Goal: Contribute content: Contribute content

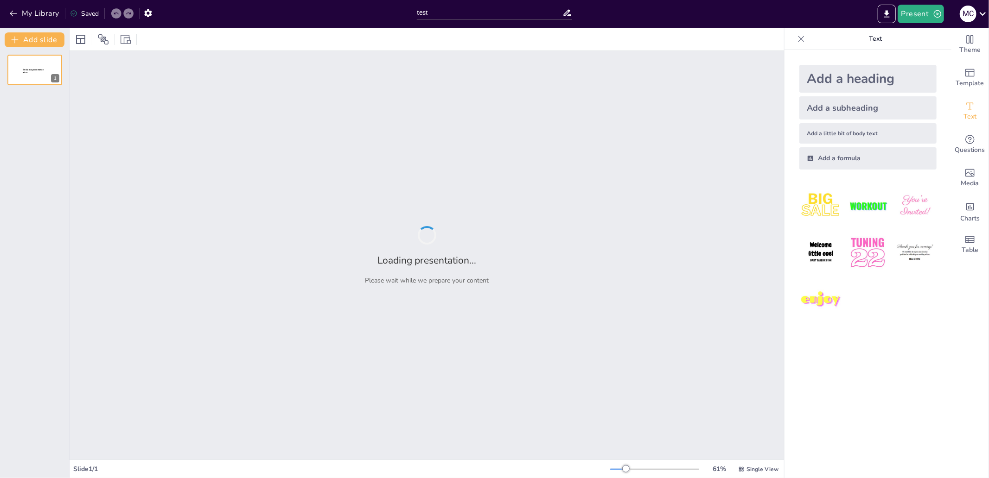
type input "test"
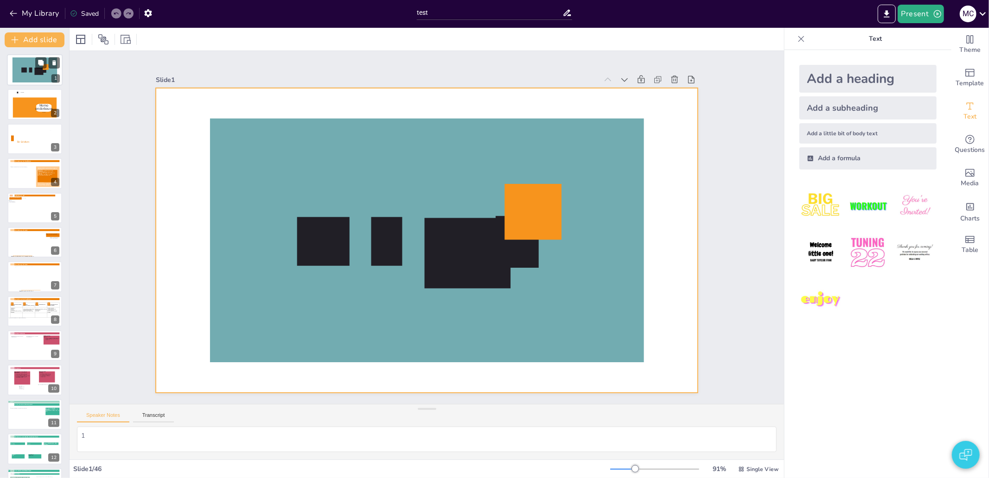
click at [18, 68] on icon at bounding box center [35, 69] width 44 height 25
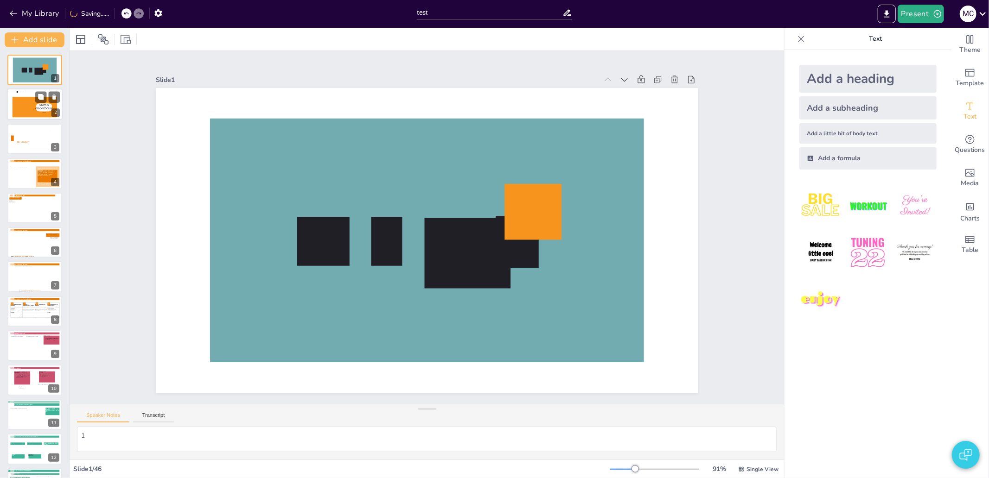
click at [40, 113] on icon at bounding box center [44, 112] width 23 height 1
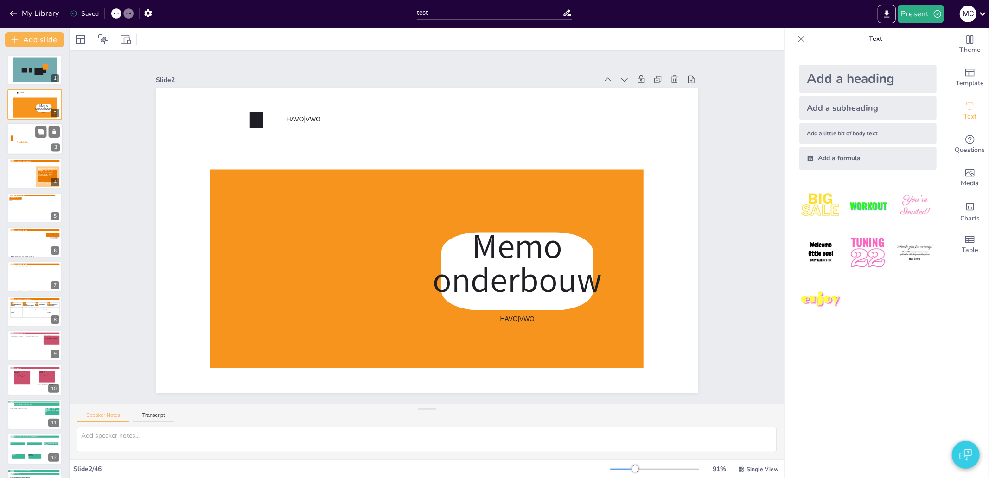
click at [35, 146] on icon at bounding box center [23, 141] width 26 height 13
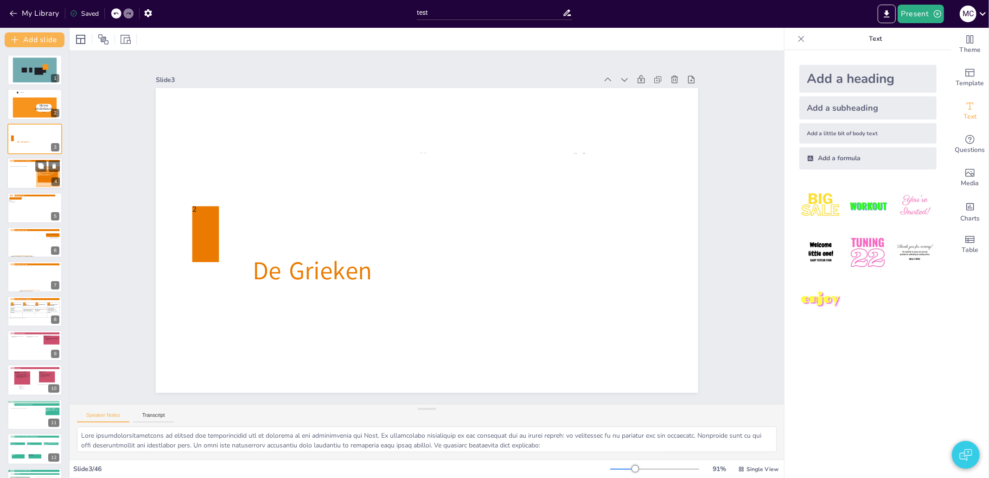
click at [34, 177] on div at bounding box center [35, 174] width 56 height 32
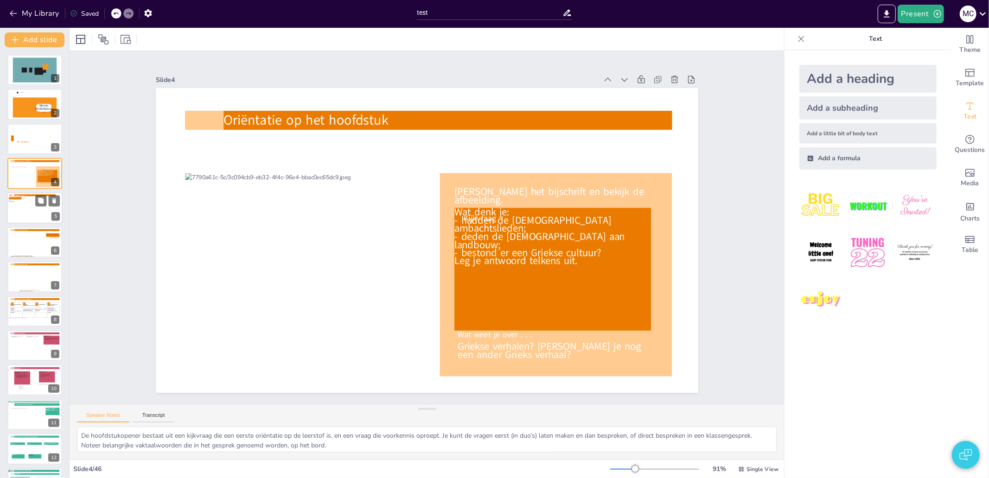
click at [40, 215] on div at bounding box center [35, 209] width 52 height 25
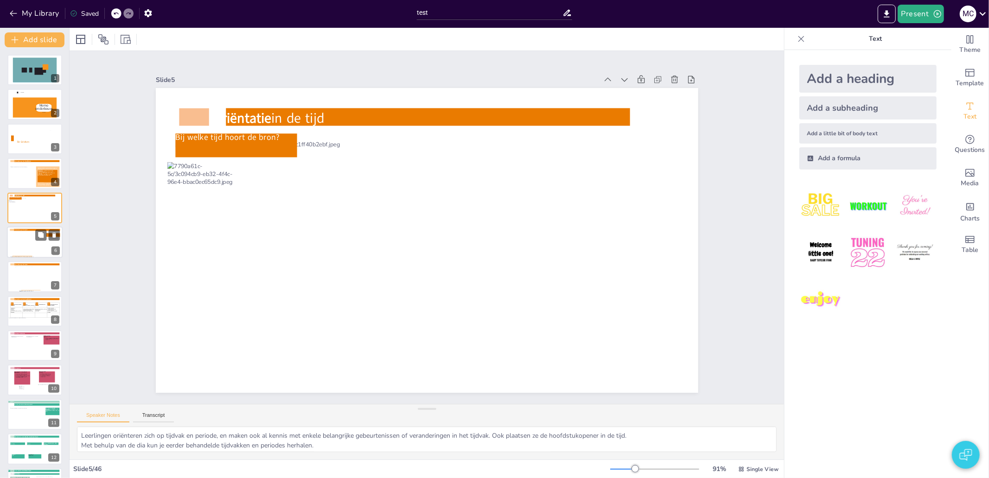
click at [33, 247] on div at bounding box center [27, 244] width 34 height 26
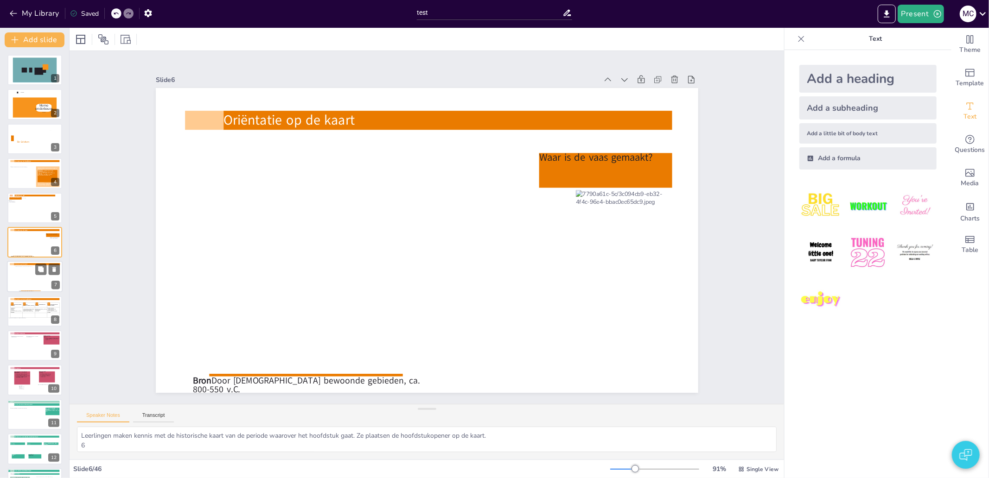
click at [34, 276] on div at bounding box center [33, 279] width 37 height 24
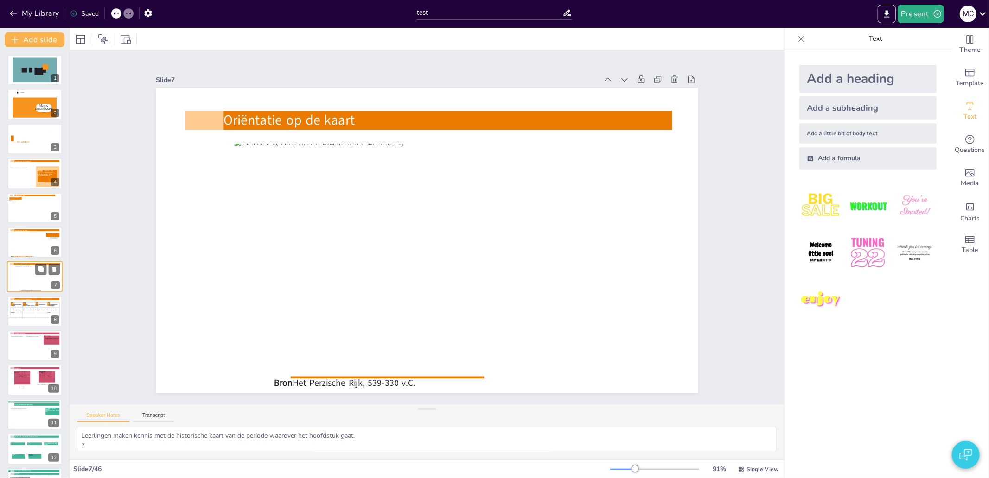
scroll to position [14, 0]
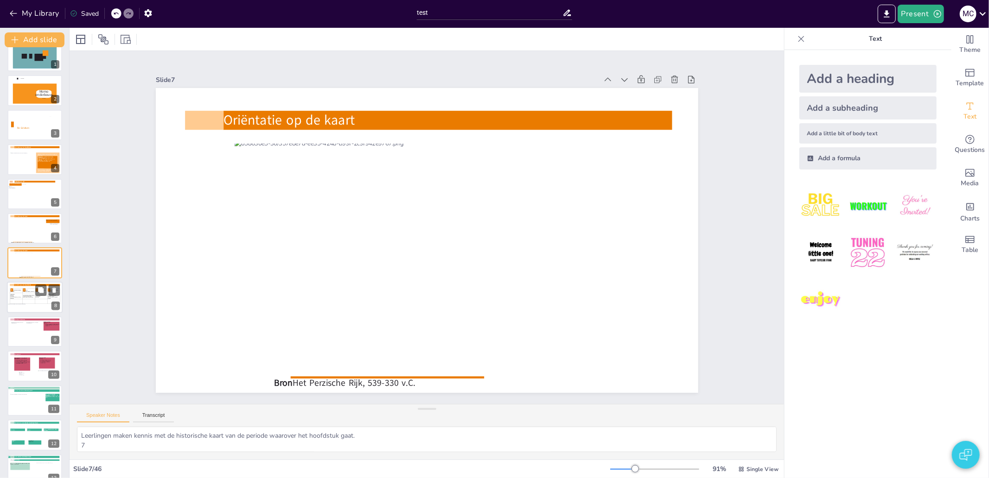
click at [24, 299] on td "800 v.C. – 300 v.C." at bounding box center [28, 301] width 13 height 5
click at [24, 323] on div at bounding box center [18, 330] width 14 height 14
type textarea "Deze dia geeft een kort overzicht van de historische vaardigheid die in dit hoo…"
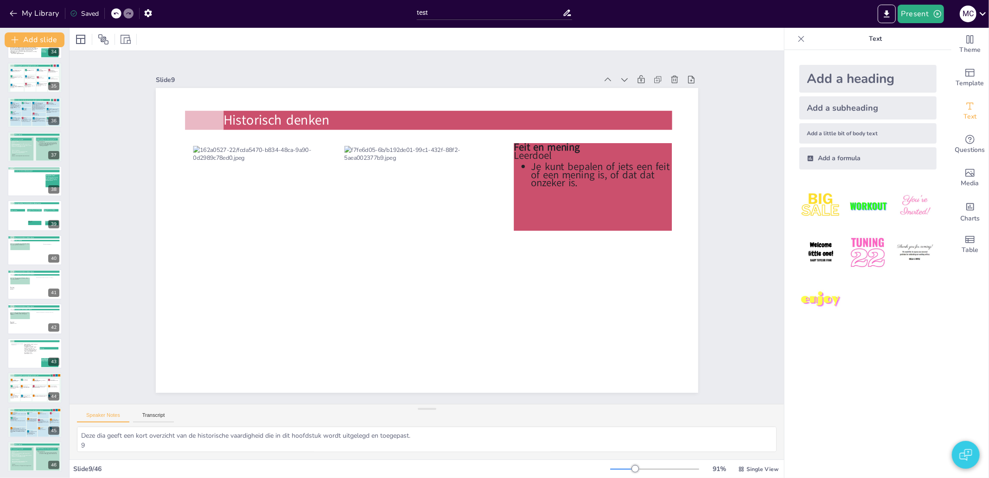
scroll to position [1165, 0]
click at [548, 173] on icon at bounding box center [597, 222] width 173 height 119
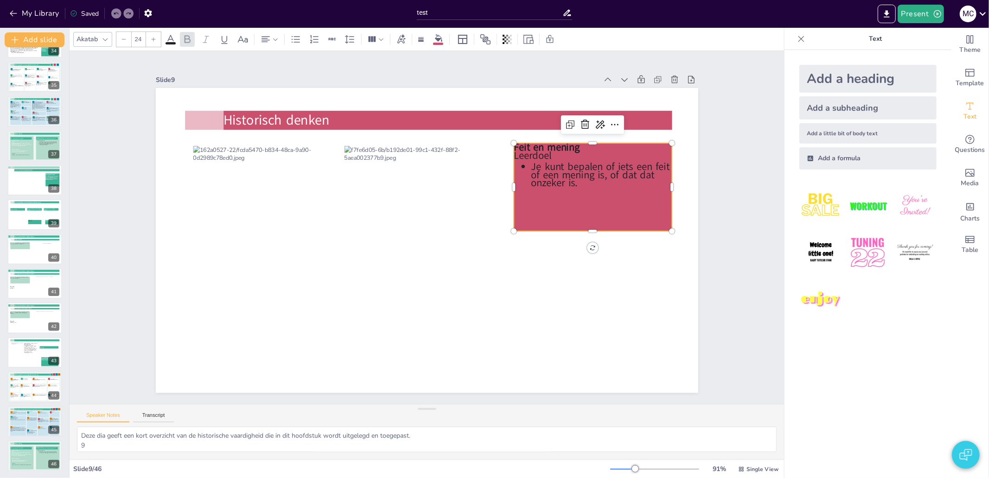
click at [540, 260] on icon at bounding box center [544, 350] width 155 height 181
click at [370, 251] on icon at bounding box center [281, 317] width 178 height 133
click at [395, 326] on span "Je kunt bepalen of iets een feit of een mening is, of dat dat onzeker is." at bounding box center [339, 383] width 112 height 115
click at [533, 190] on span "Leerdoel" at bounding box center [553, 204] width 40 height 28
click at [317, 233] on span "Feit en mening" at bounding box center [285, 252] width 66 height 39
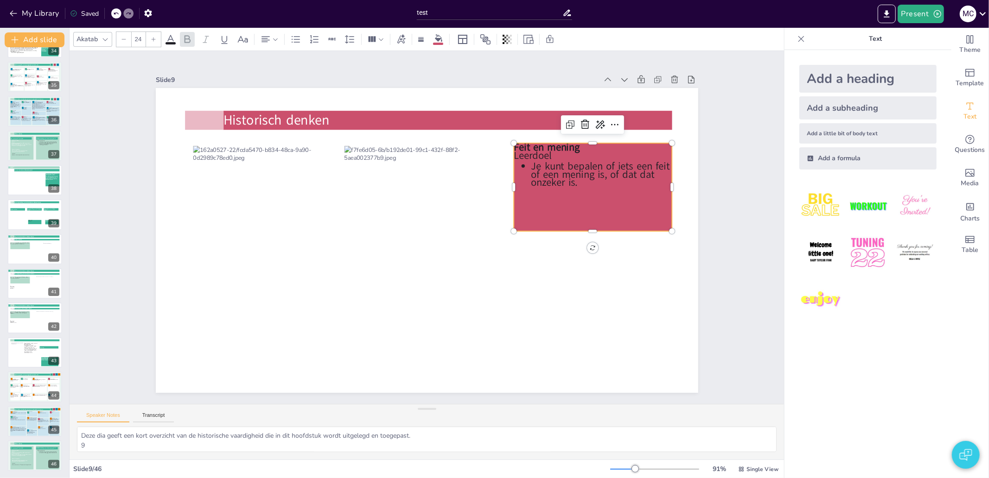
click at [114, 136] on div "Slide 1 Slide 2 HAVO|VWO Memo onderbouw HAVO|VWO Slide 3 De Grieken 2 Slide 4 O…" at bounding box center [426, 227] width 795 height 663
click at [588, 260] on icon at bounding box center [544, 350] width 155 height 181
click at [550, 284] on icon at bounding box center [516, 373] width 133 height 178
click at [964, 171] on icon "Add images, graphics, shapes or video" at bounding box center [969, 172] width 11 height 11
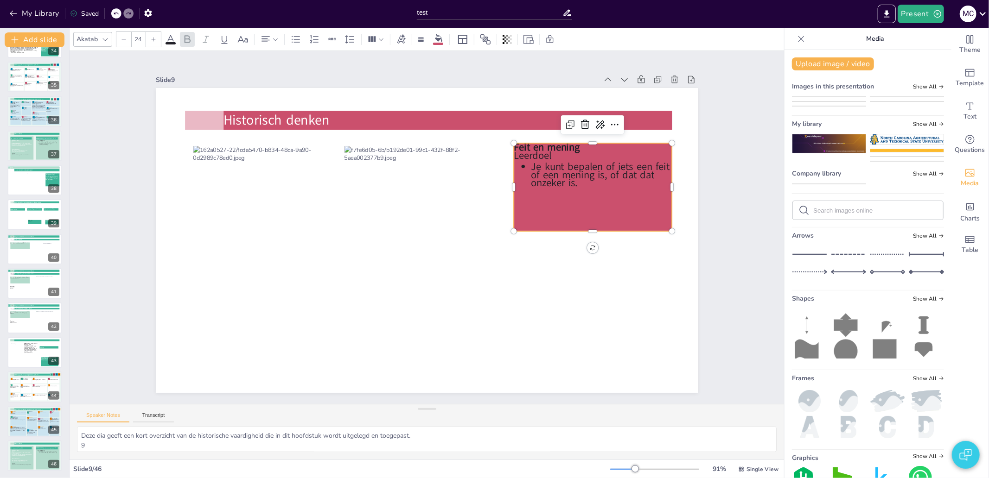
scroll to position [360, 0]
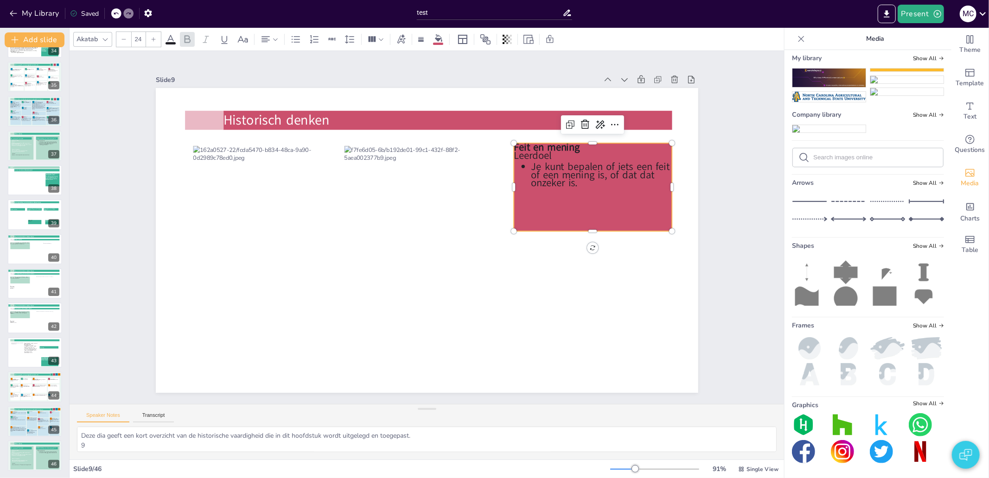
click at [876, 313] on icon at bounding box center [884, 299] width 24 height 27
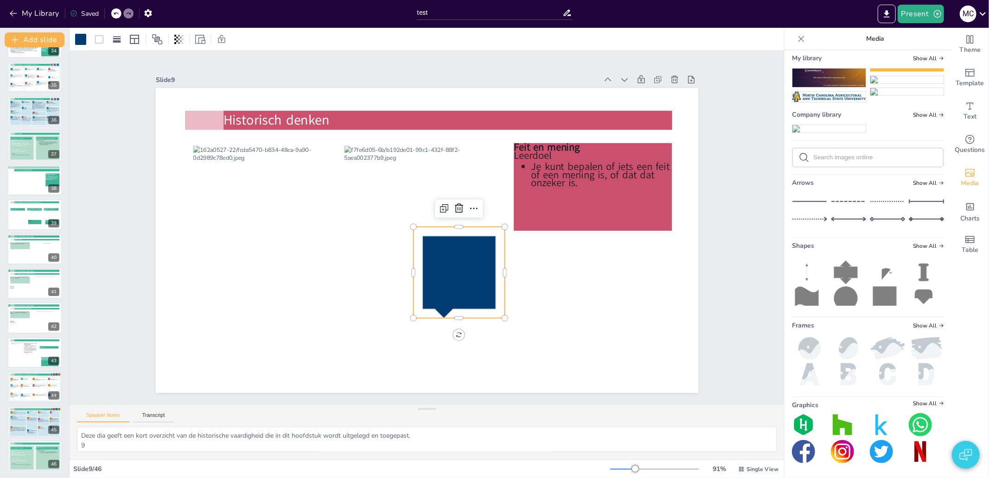
click at [437, 263] on icon at bounding box center [436, 286] width 101 height 105
click at [437, 263] on icon at bounding box center [447, 283] width 89 height 96
click at [438, 259] on icon at bounding box center [405, 283] width 110 height 108
click at [438, 259] on icon at bounding box center [454, 279] width 82 height 89
click at [438, 259] on icon at bounding box center [458, 277] width 73 height 83
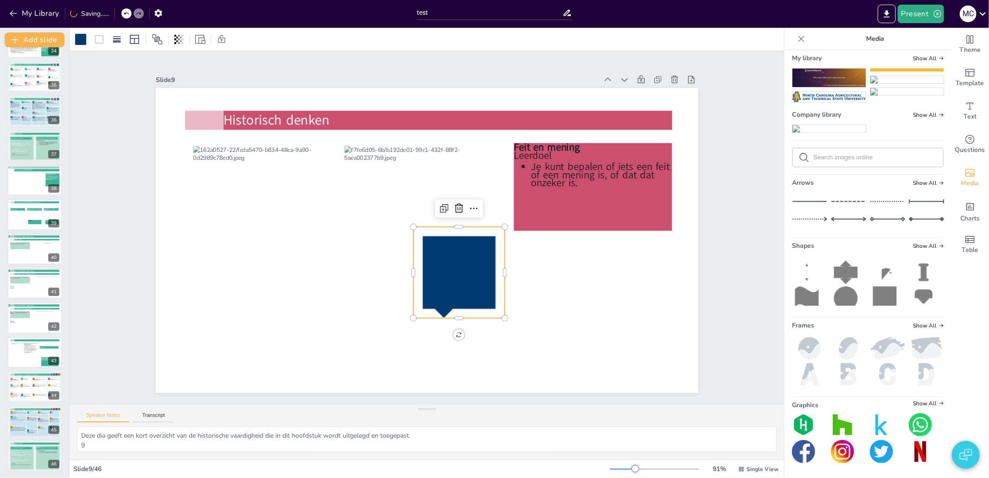
click at [424, 259] on icon at bounding box center [369, 212] width 109 height 110
click at [433, 264] on icon at bounding box center [385, 269] width 96 height 89
click at [428, 241] on icon at bounding box center [380, 190] width 95 height 101
click at [473, 277] on icon at bounding box center [458, 279] width 73 height 83
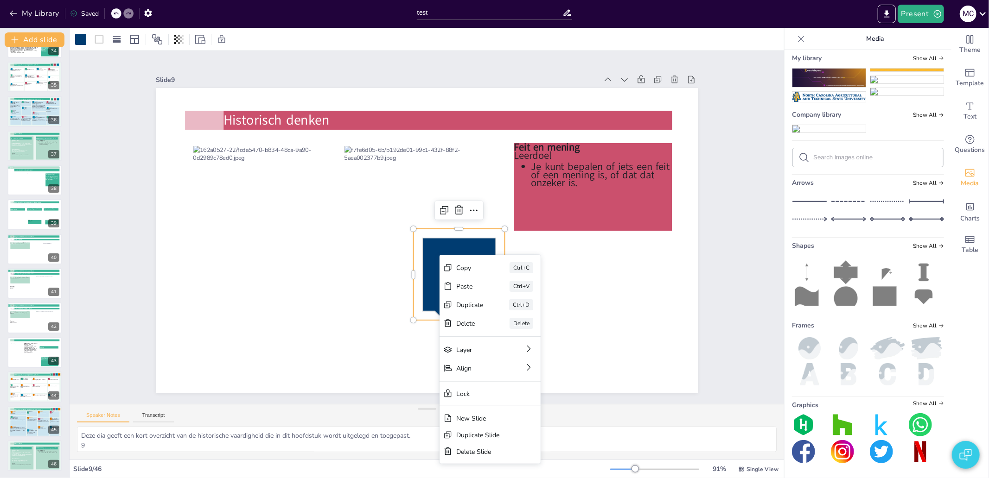
click at [431, 248] on icon at bounding box center [485, 245] width 109 height 110
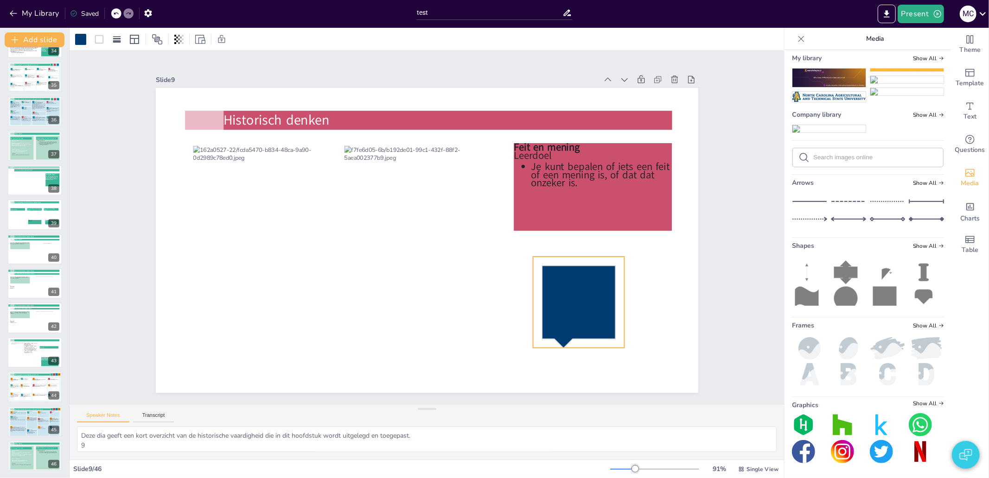
drag, startPoint x: 441, startPoint y: 255, endPoint x: 561, endPoint y: 283, distance: 122.8
click at [355, 300] on icon at bounding box center [304, 347] width 101 height 95
click at [406, 276] on icon at bounding box center [316, 358] width 179 height 164
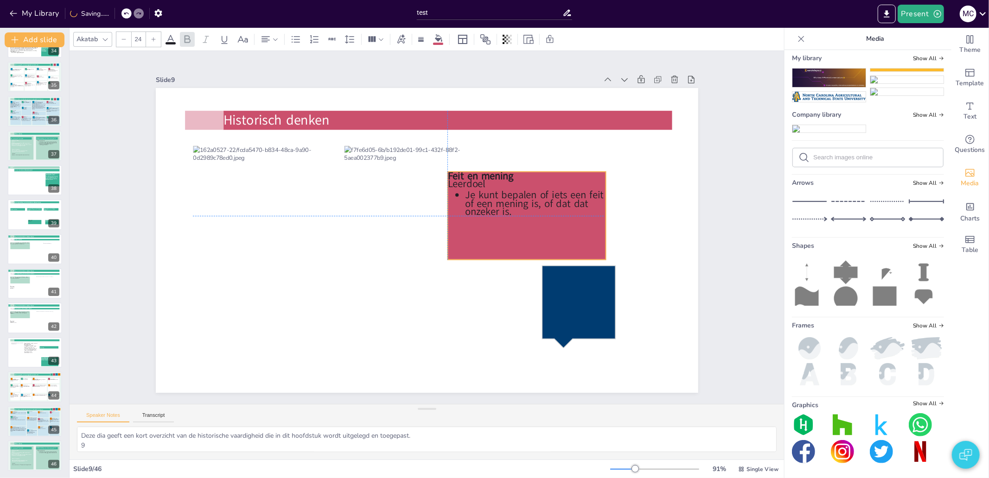
drag, startPoint x: 557, startPoint y: 158, endPoint x: 487, endPoint y: 188, distance: 75.6
click at [437, 210] on icon at bounding box center [346, 287] width 181 height 155
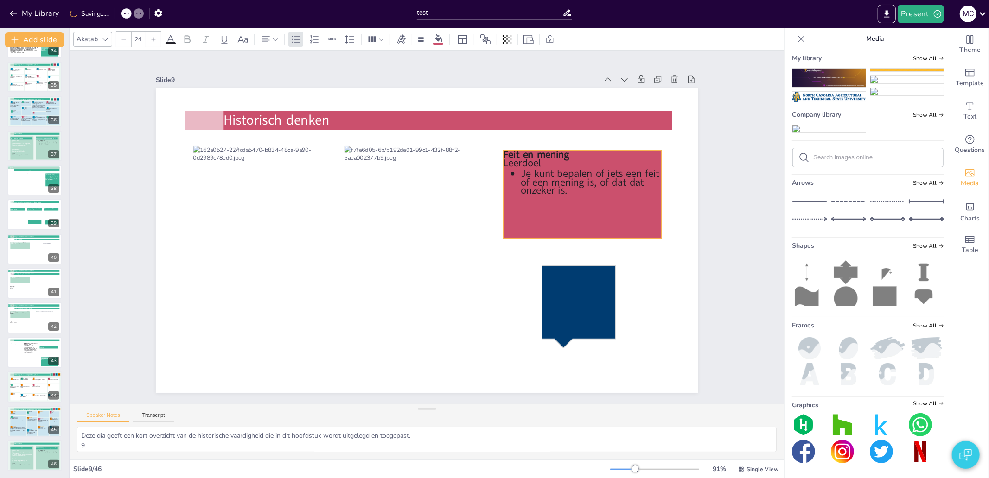
drag, startPoint x: 563, startPoint y: 210, endPoint x: 618, endPoint y: 189, distance: 59.6
click at [551, 286] on icon at bounding box center [491, 372] width 119 height 173
click at [556, 205] on icon at bounding box center [580, 152] width 110 height 108
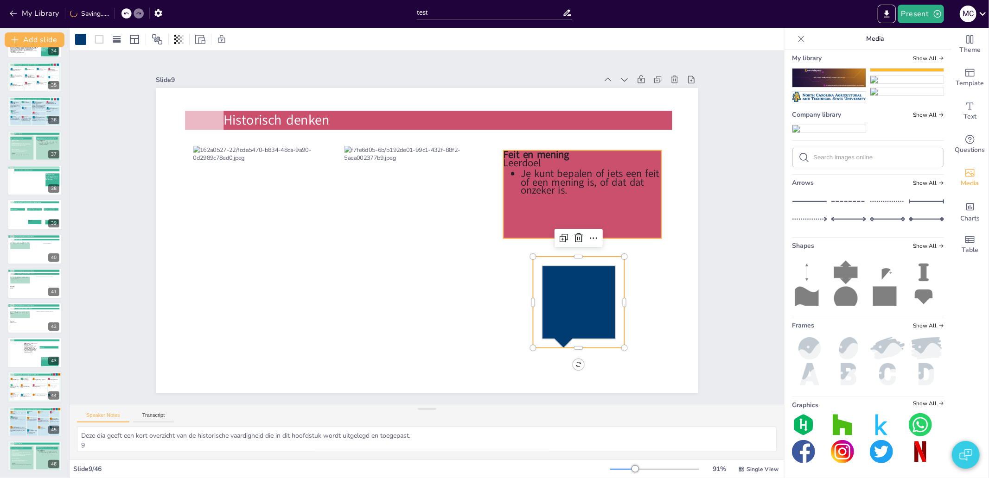
click at [429, 159] on icon at bounding box center [377, 76] width 104 height 166
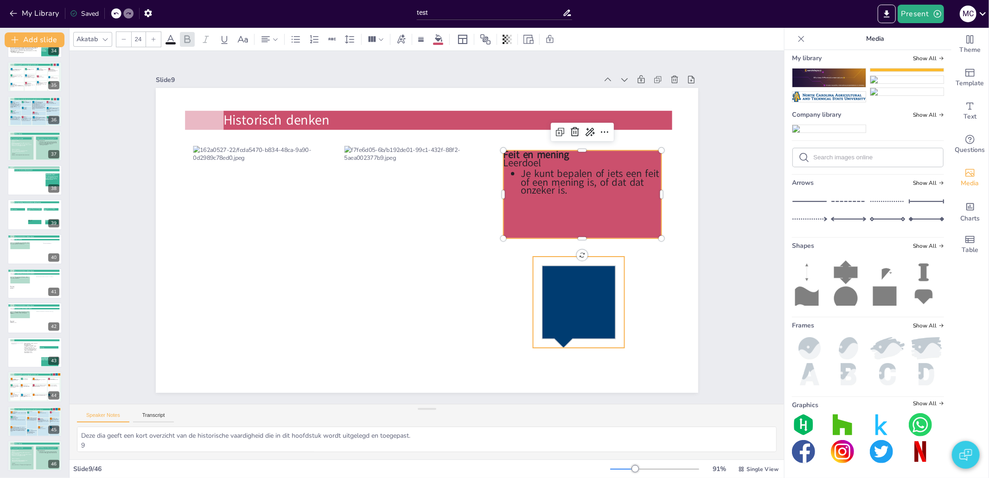
click at [559, 306] on icon at bounding box center [578, 307] width 73 height 83
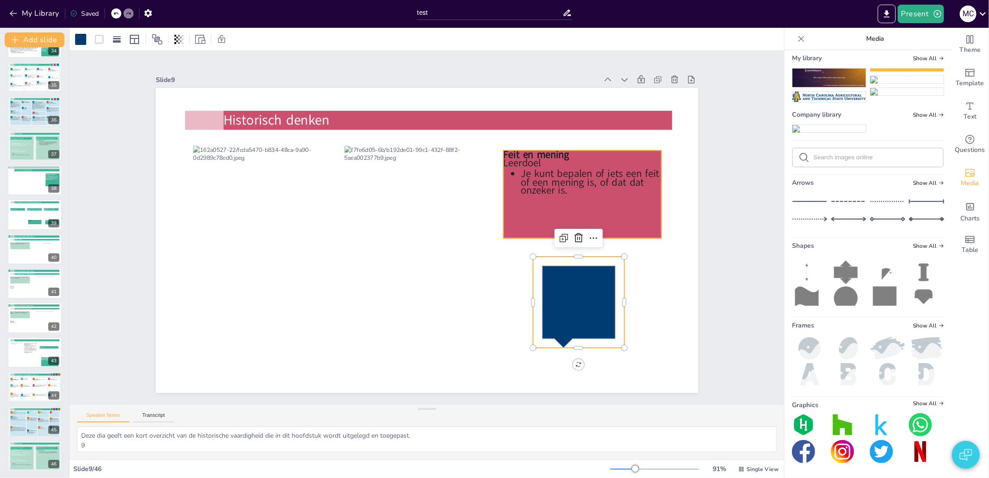
click at [566, 195] on icon at bounding box center [582, 195] width 158 height 88
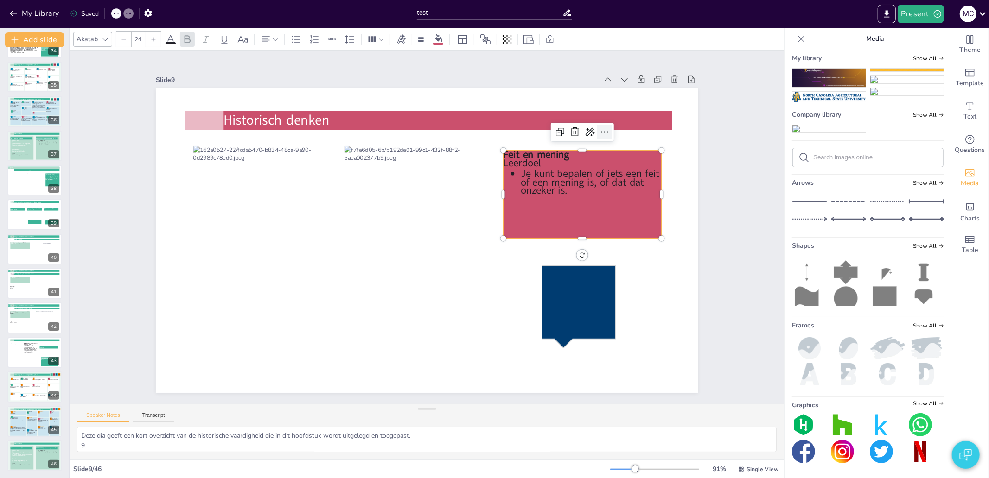
click at [279, 351] on icon at bounding box center [272, 357] width 13 height 13
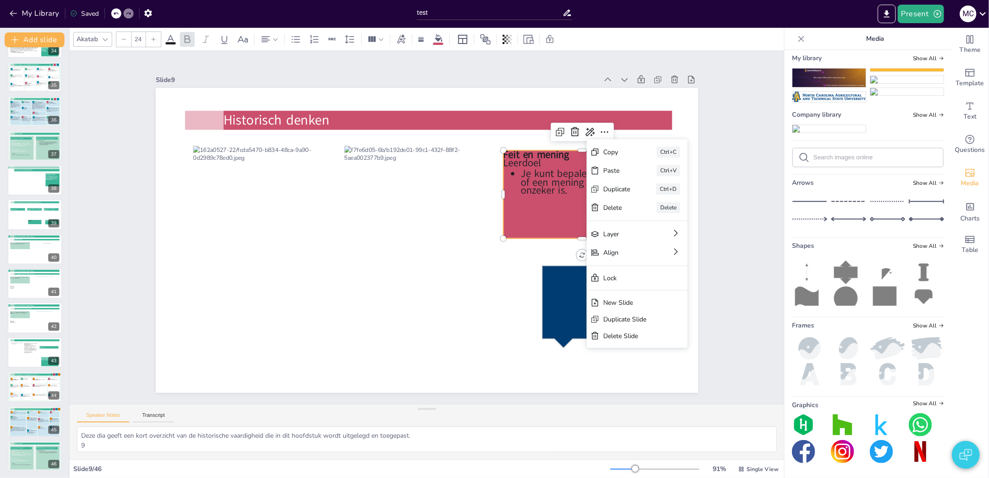
click at [486, 300] on icon at bounding box center [427, 386] width 119 height 173
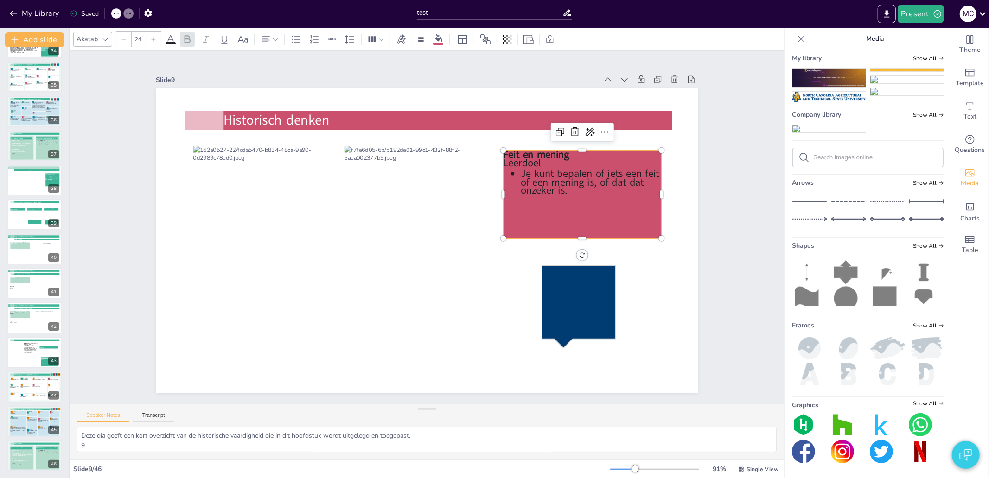
click at [497, 255] on icon at bounding box center [533, 345] width 155 height 181
click at [499, 168] on icon at bounding box center [585, 227] width 173 height 119
click at [340, 150] on span "Feit en mening" at bounding box center [323, 146] width 33 height 67
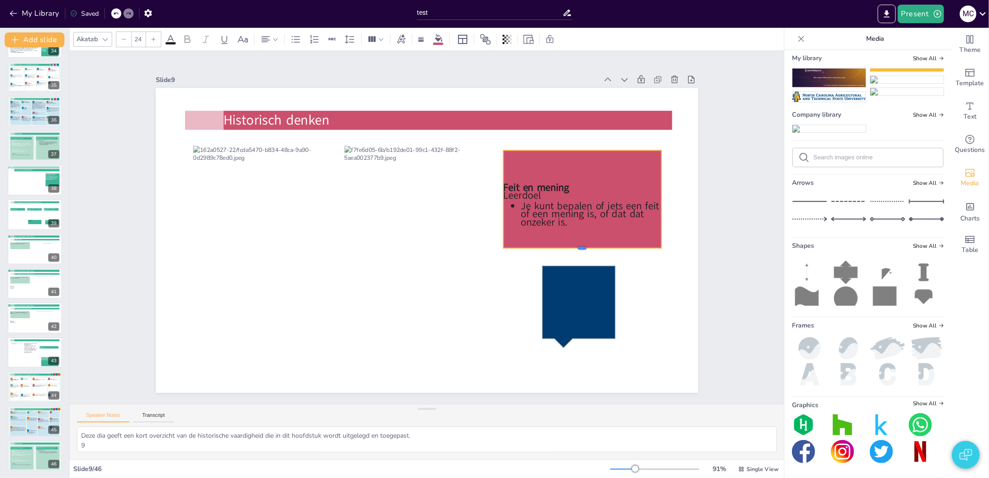
drag, startPoint x: 575, startPoint y: 222, endPoint x: 567, endPoint y: 246, distance: 24.5
click at [348, 246] on div at bounding box center [269, 236] width 156 height 40
click at [528, 281] on p at bounding box center [528, 357] width 57 height 153
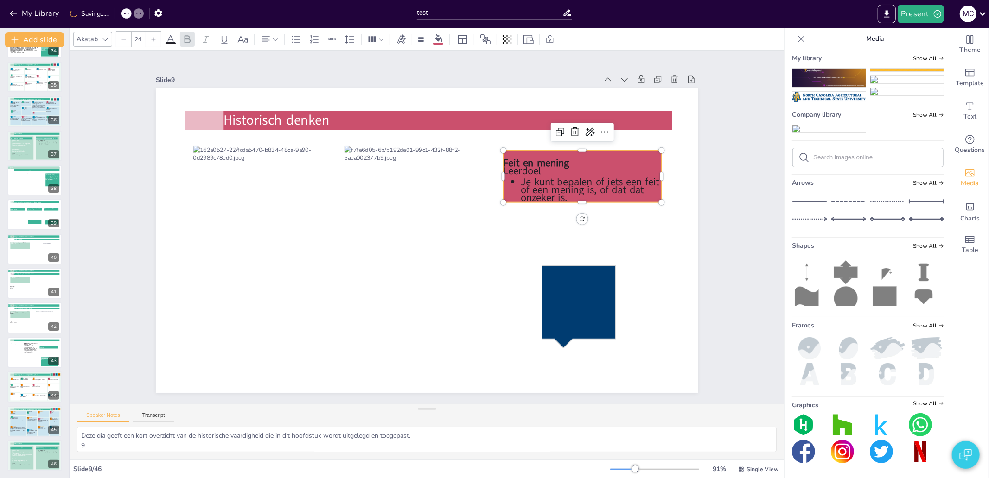
click at [698, 209] on div "Slide 1 Slide 2 HAVO|VWO Memo onderbouw HAVO|VWO Slide 3 De Grieken 2 Slide 4 O…" at bounding box center [426, 227] width 544 height 677
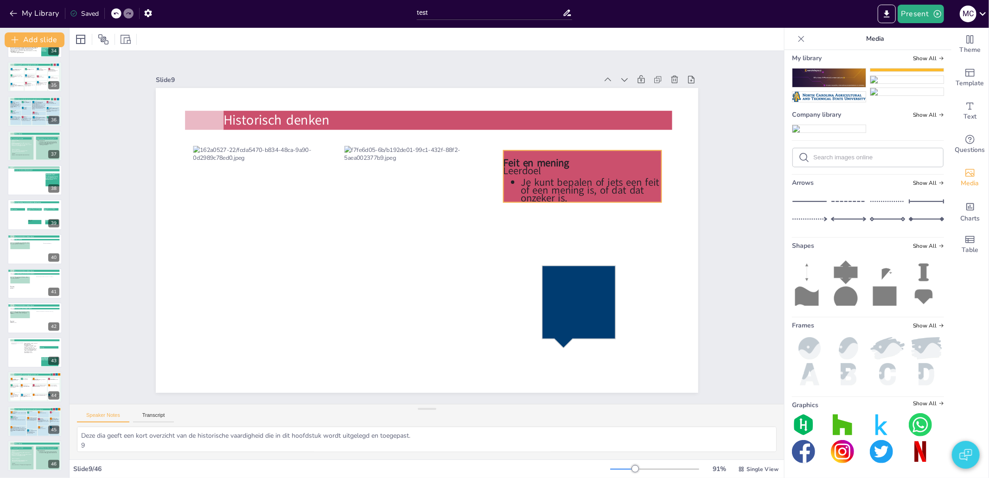
click at [565, 154] on icon at bounding box center [492, 78] width 145 height 152
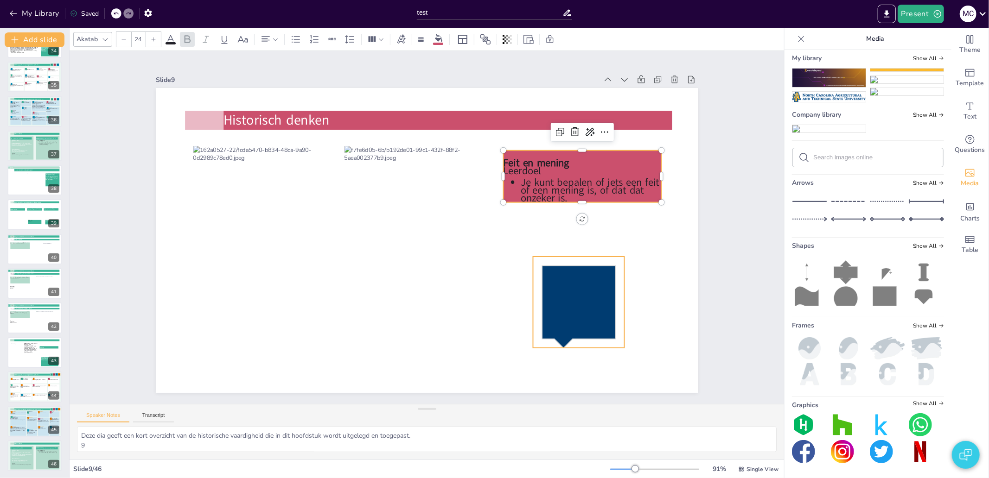
click at [328, 292] on icon at bounding box center [273, 304] width 110 height 108
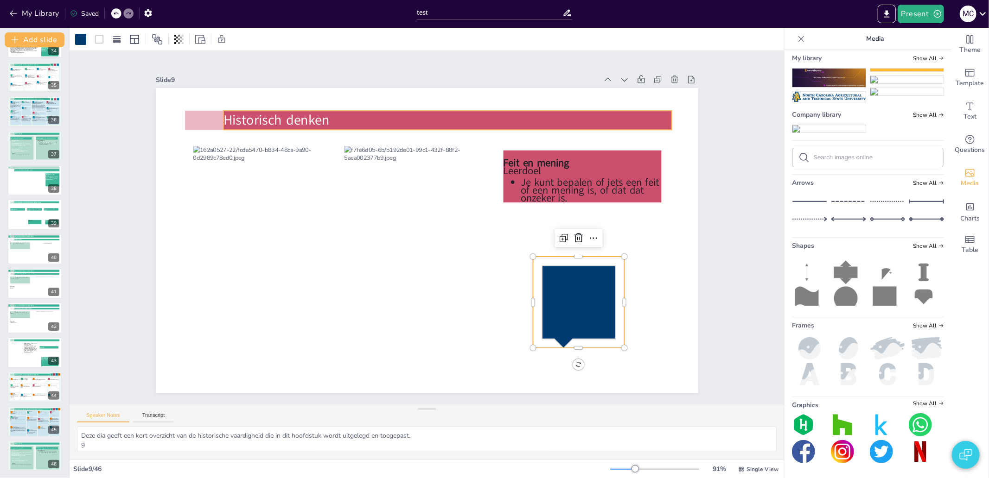
click at [409, 119] on icon at bounding box center [529, 192] width 241 height 398
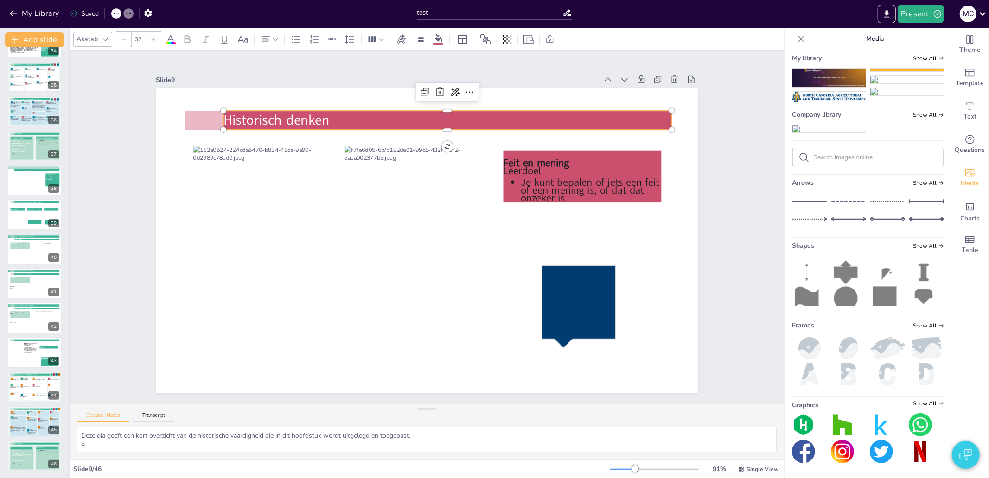
scroll to position [7, 0]
click at [841, 306] on icon at bounding box center [845, 292] width 24 height 27
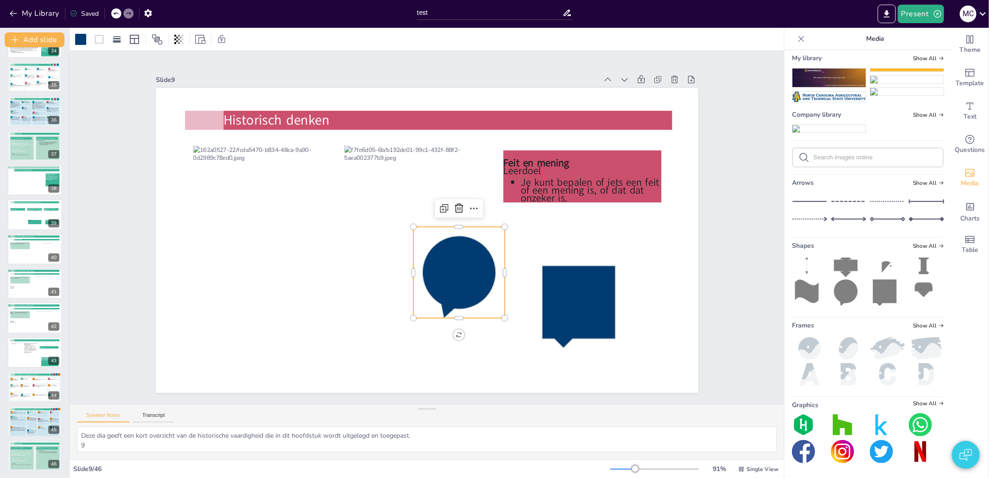
click at [447, 226] on icon at bounding box center [448, 173] width 110 height 108
click at [447, 263] on icon at bounding box center [485, 236] width 110 height 109
click at [447, 221] on icon at bounding box center [417, 168] width 100 height 105
click at [447, 263] on icon at bounding box center [458, 277] width 73 height 83
drag, startPoint x: 446, startPoint y: 257, endPoint x: 452, endPoint y: 284, distance: 27.2
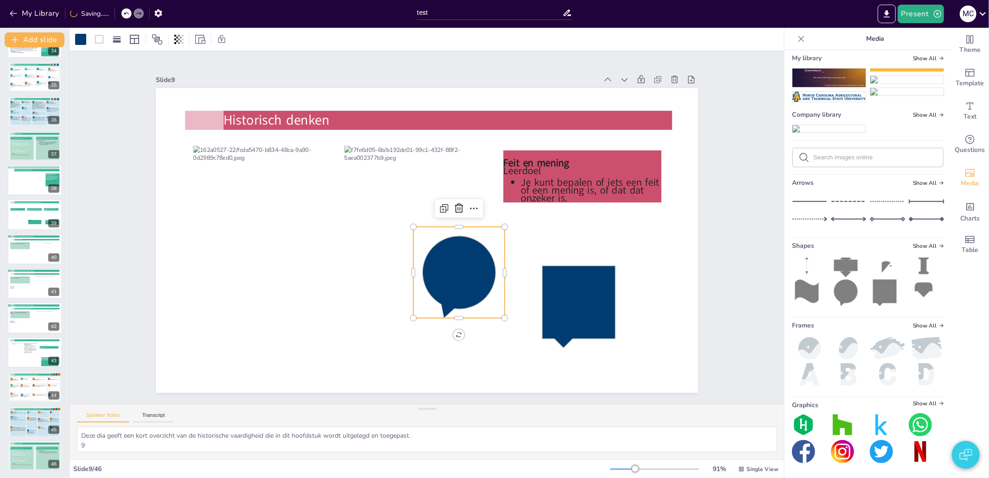
click at [451, 284] on icon at bounding box center [447, 283] width 89 height 96
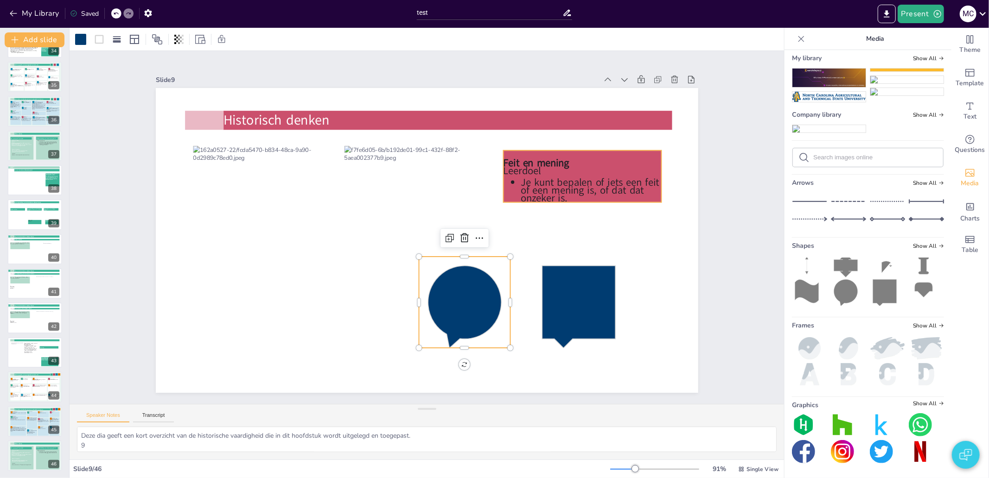
click at [367, 170] on icon at bounding box center [304, 118] width 124 height 163
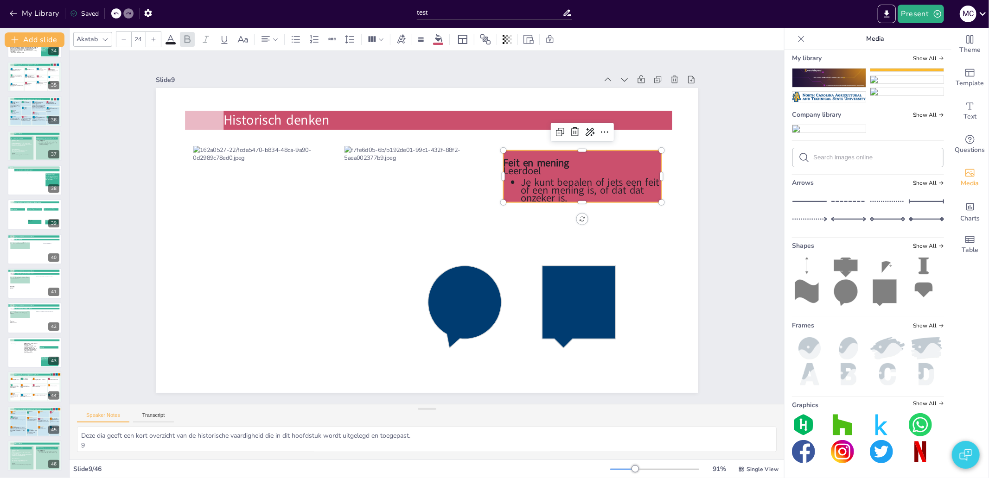
scroll to position [391, 0]
click at [913, 244] on span "Show All" at bounding box center [928, 246] width 31 height 6
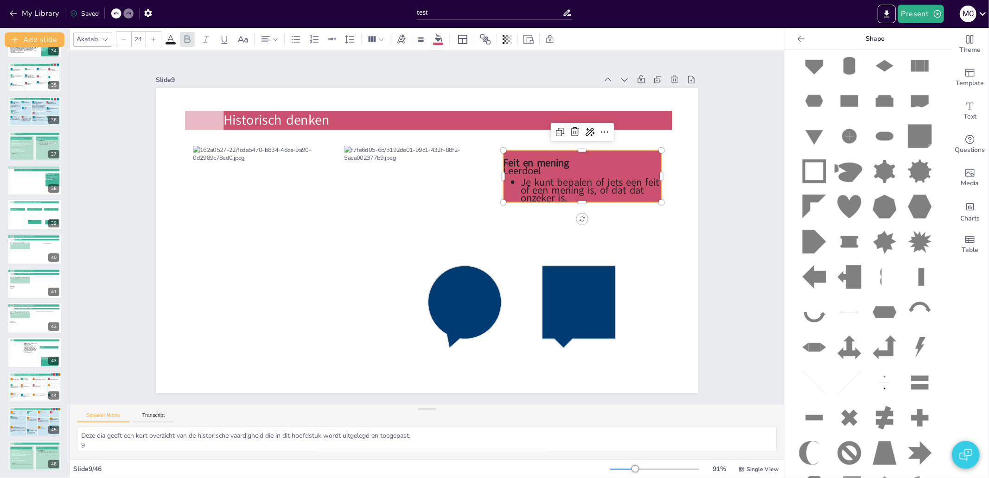
scroll to position [978, 0]
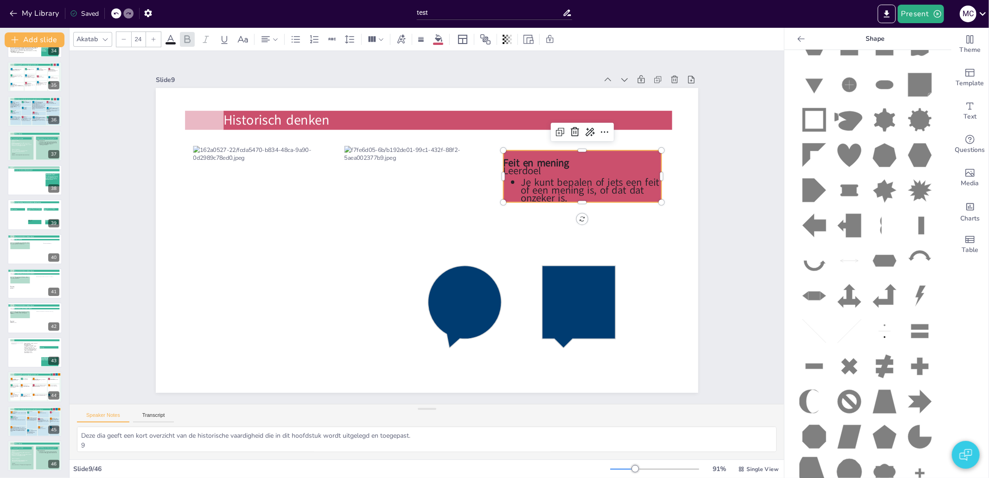
click at [809, 364] on icon at bounding box center [814, 367] width 18 height 6
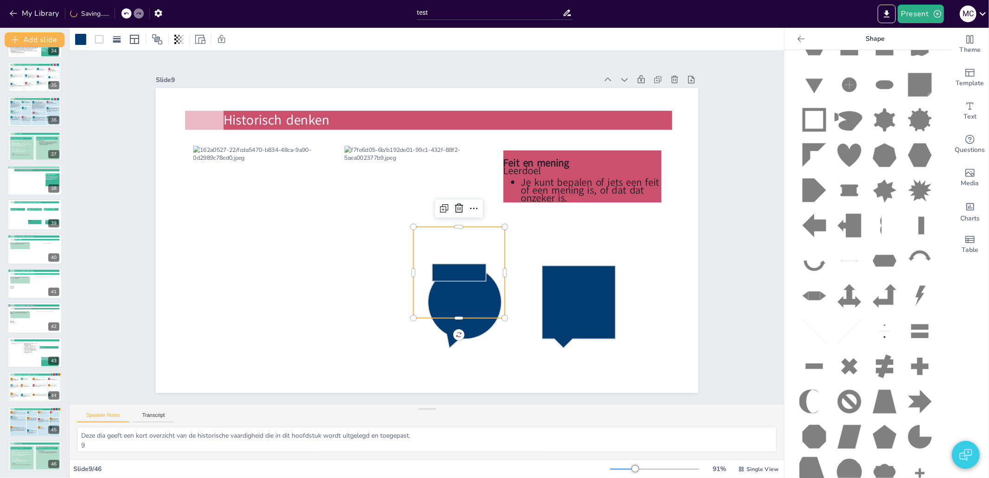
drag, startPoint x: 496, startPoint y: 270, endPoint x: 522, endPoint y: 269, distance: 26.4
click at [287, 269] on div "Historisch denken Feit en mening Leerdoel Je kunt bepalen of iets een feit of e…" at bounding box center [287, 227] width 0 height 542
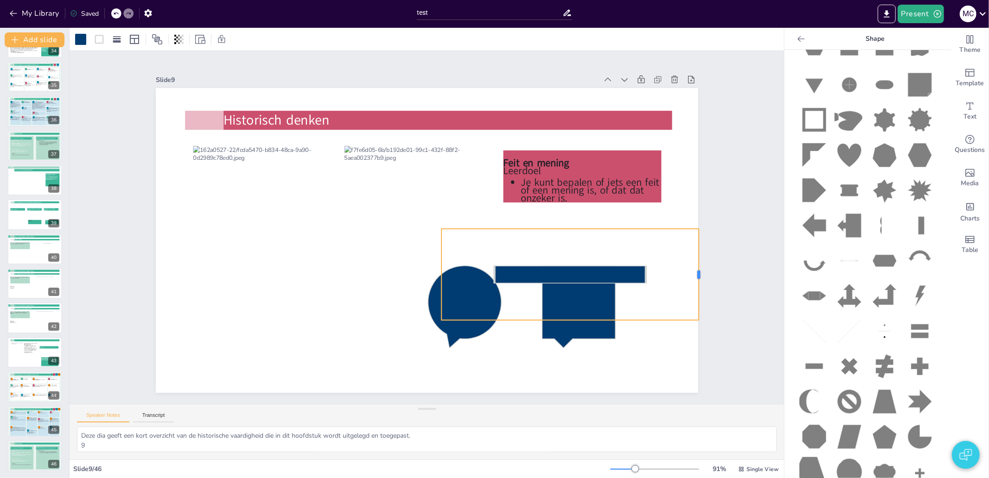
drag, startPoint x: 525, startPoint y: 273, endPoint x: 691, endPoint y: 272, distance: 165.9
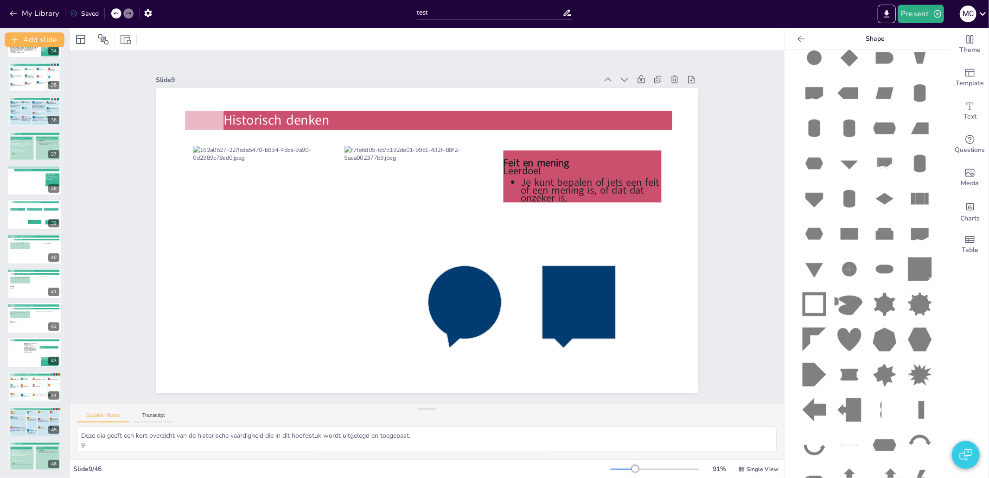
scroll to position [743, 0]
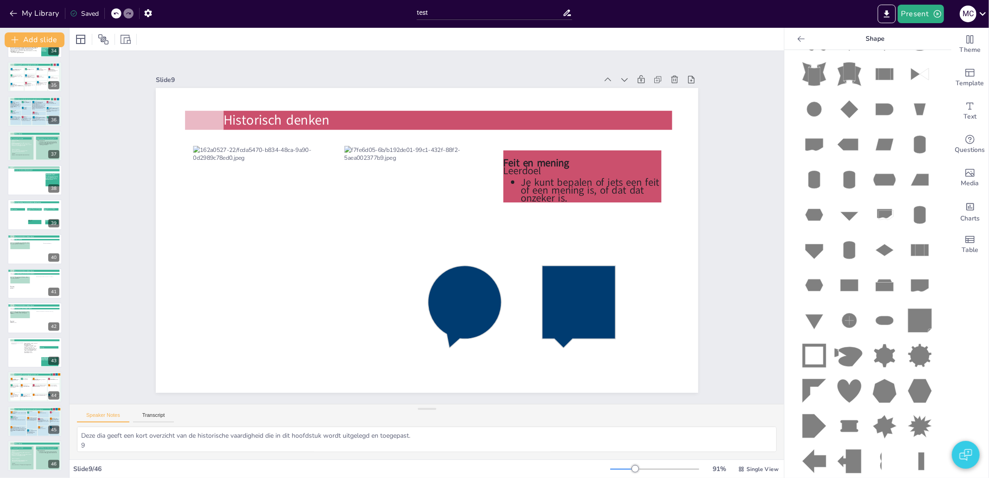
click at [841, 279] on rect at bounding box center [849, 285] width 18 height 12
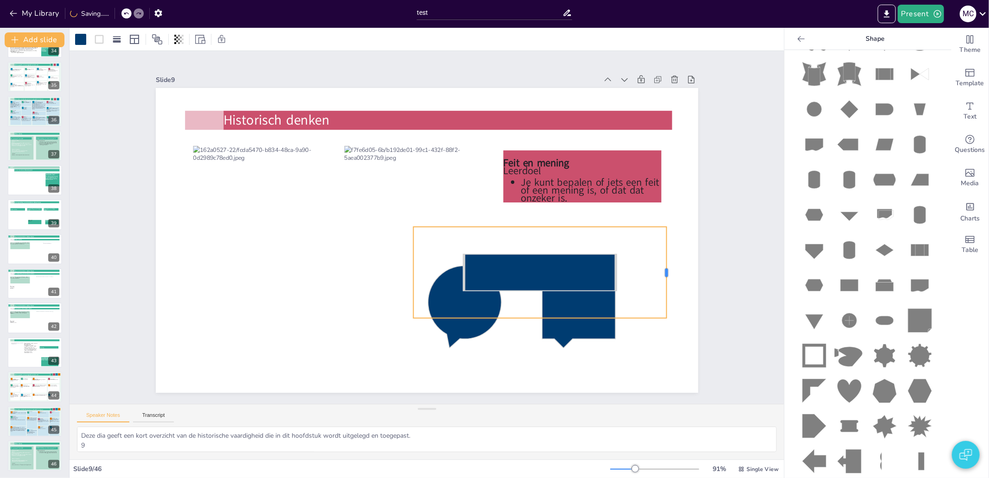
drag, startPoint x: 498, startPoint y: 266, endPoint x: 660, endPoint y: 264, distance: 161.8
click at [660, 134] on div at bounding box center [637, 98] width 67 height 73
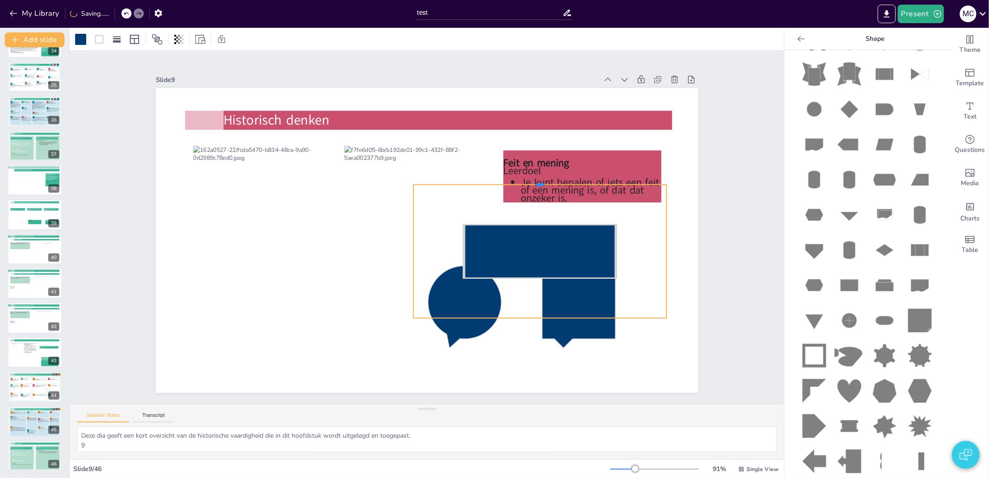
drag, startPoint x: 532, startPoint y: 221, endPoint x: 525, endPoint y: 165, distance: 56.1
click at [525, 181] on div at bounding box center [541, 268] width 193 height 175
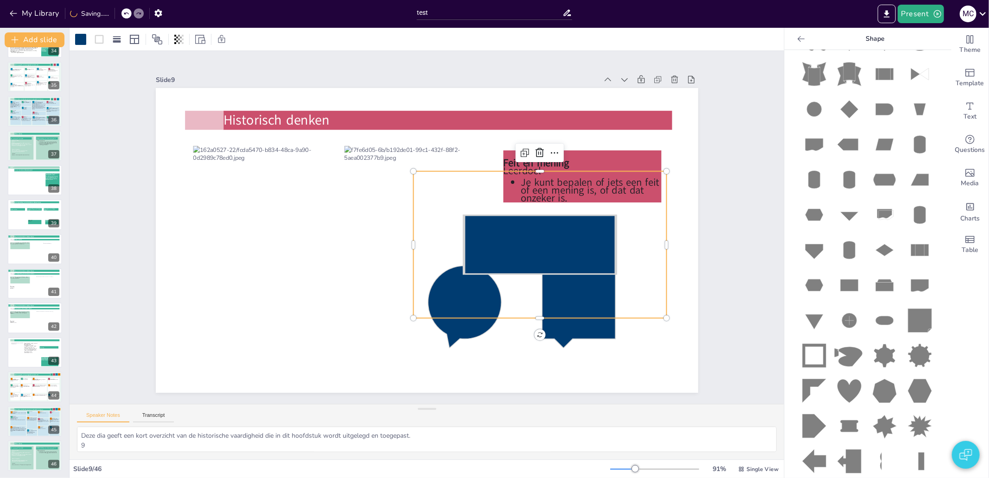
click at [459, 263] on rect at bounding box center [421, 341] width 75 height 157
click at [100, 38] on icon at bounding box center [99, 39] width 11 height 11
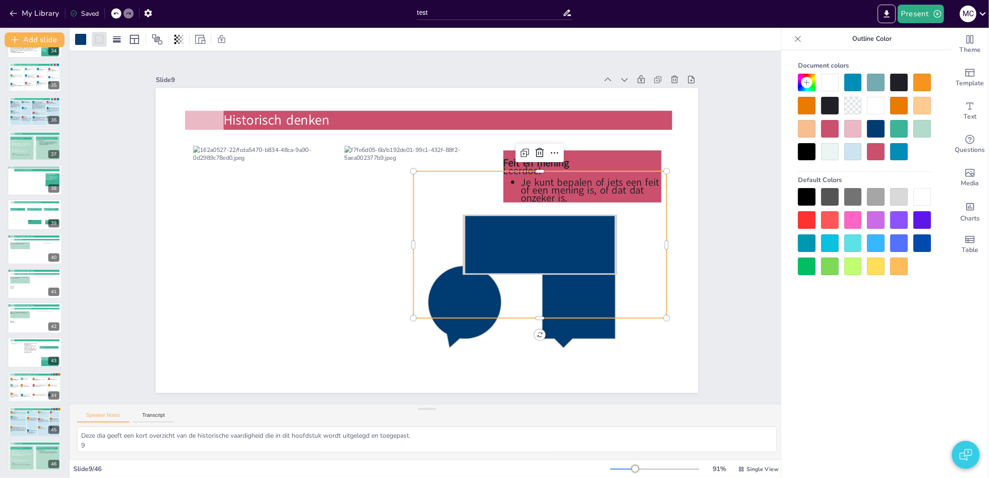
click at [828, 83] on div at bounding box center [830, 83] width 18 height 18
click at [876, 127] on div at bounding box center [876, 129] width 18 height 18
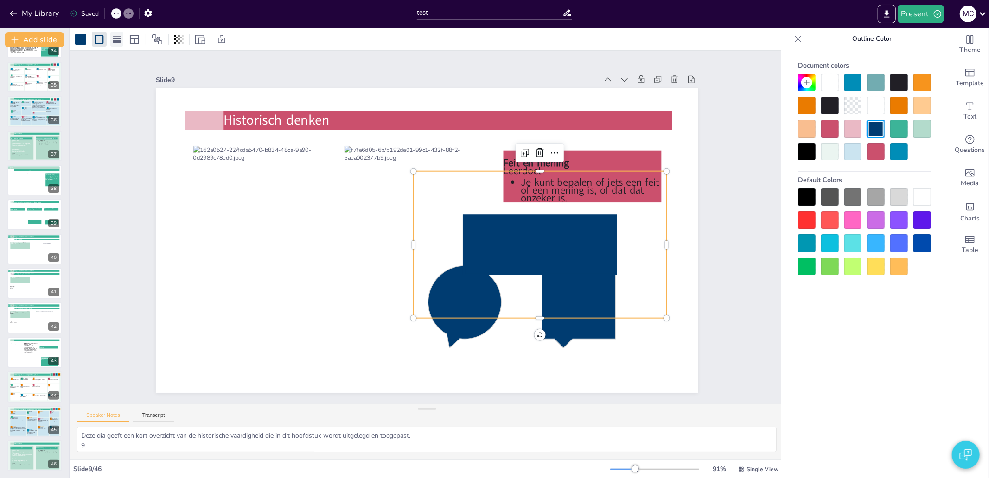
click at [114, 40] on rect at bounding box center [117, 41] width 8 height 2
click at [173, 68] on icon at bounding box center [171, 62] width 11 height 11
click at [154, 64] on icon at bounding box center [149, 62] width 11 height 11
click at [133, 42] on icon at bounding box center [134, 39] width 9 height 9
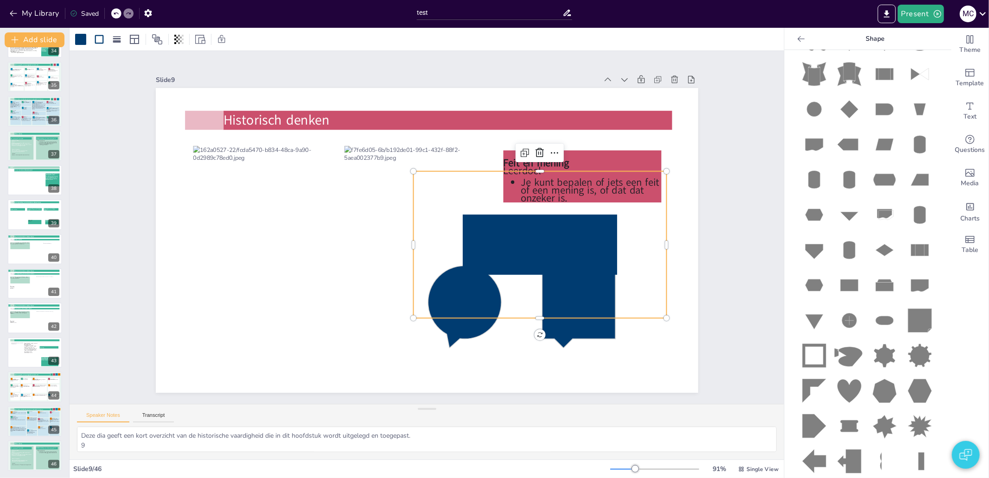
click at [178, 135] on div "Slide 1 Slide 2 HAVO|VWO Memo onderbouw HAVO|VWO Slide 3 De Grieken 2 Slide 4 O…" at bounding box center [427, 227] width 498 height 667
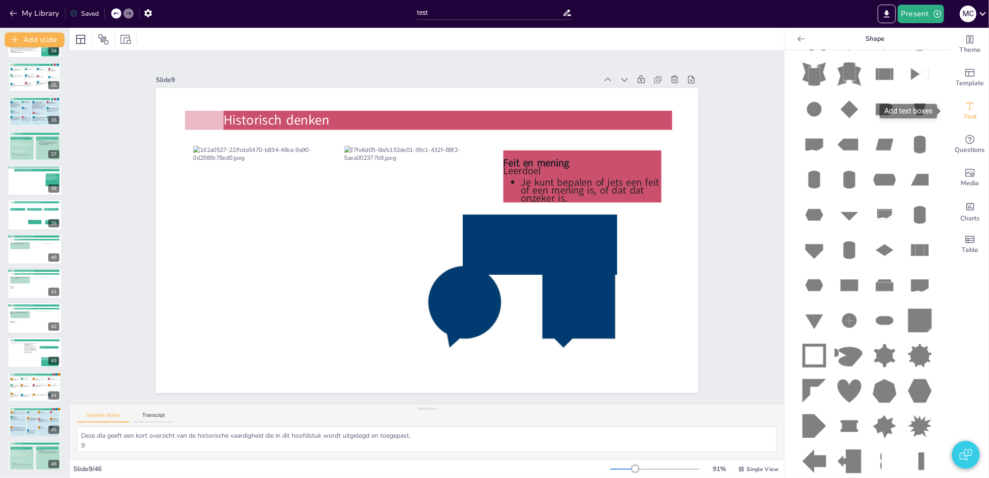
click at [964, 104] on icon "Add text boxes" at bounding box center [969, 106] width 11 height 11
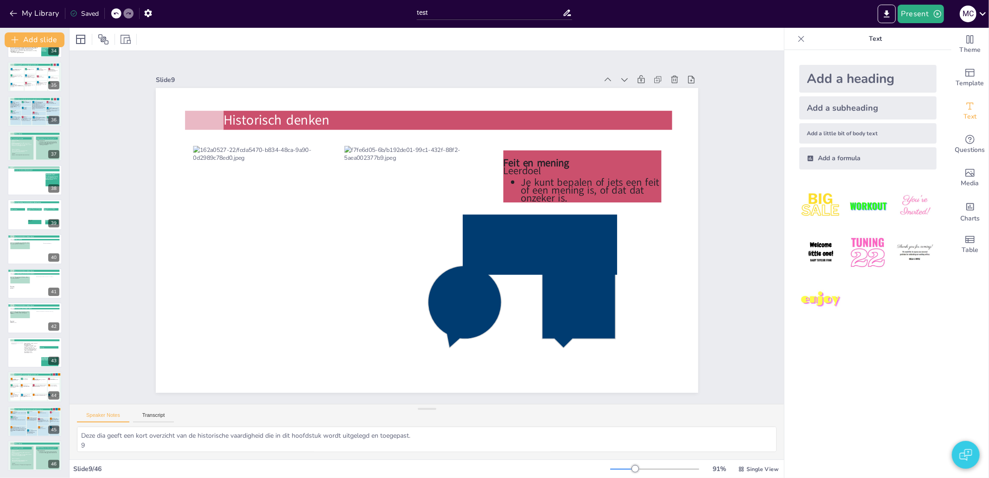
click at [864, 204] on img at bounding box center [867, 205] width 43 height 43
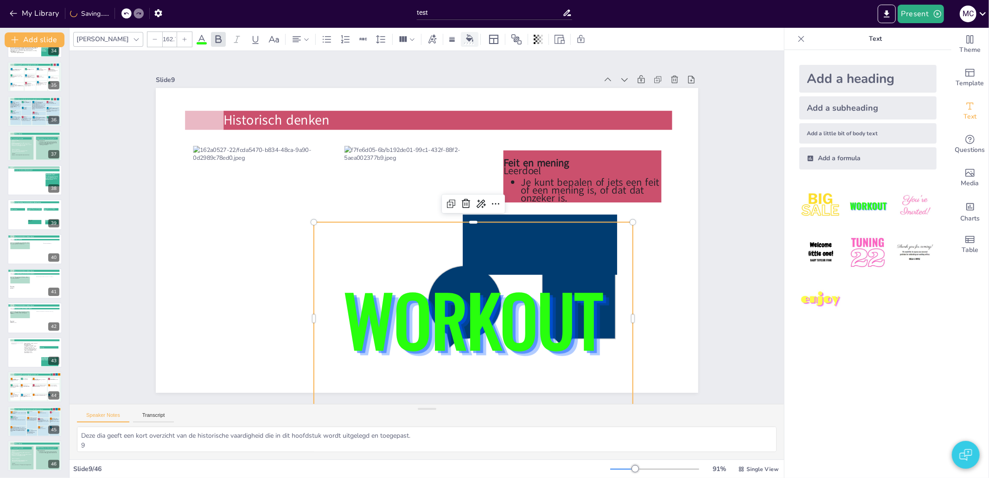
click at [463, 42] on div at bounding box center [470, 39] width 14 height 10
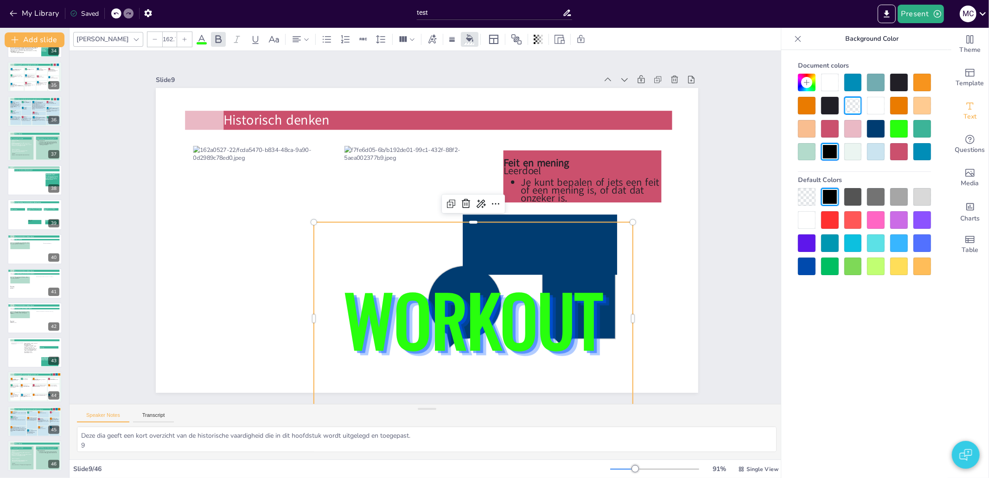
click at [851, 83] on div at bounding box center [853, 83] width 18 height 18
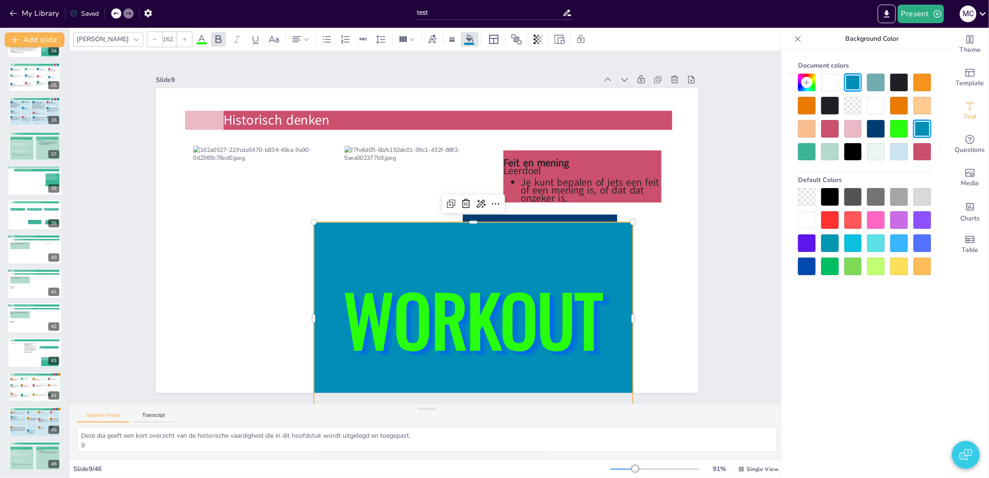
click at [724, 252] on div "Slide 1 Slide 2 HAVO|VWO Memo onderbouw HAVO|VWO Slide 3 De Grieken 2 Slide 4 O…" at bounding box center [427, 227] width 740 height 767
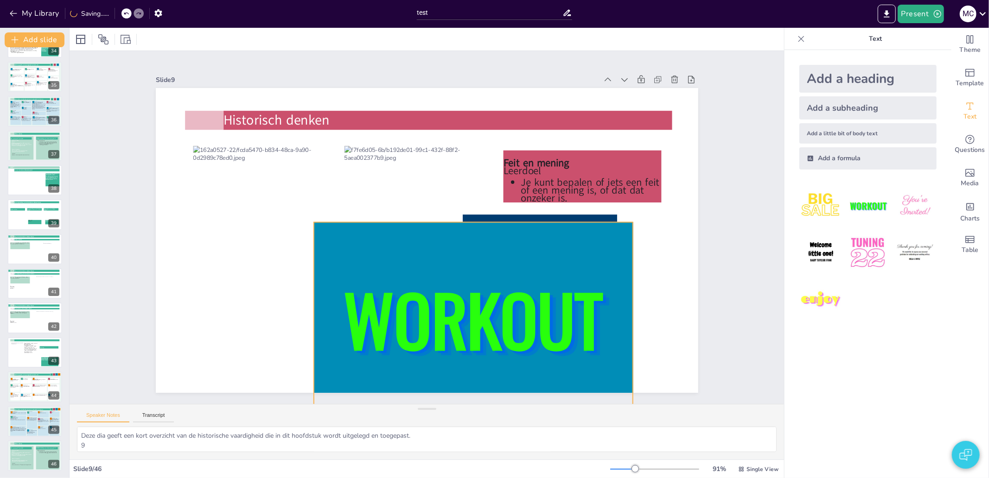
click at [470, 320] on span "WORKOUT" at bounding box center [453, 326] width 275 height 154
click at [470, 320] on span "WORKOUT" at bounding box center [371, 313] width 218 height 275
click at [451, 322] on span "WORKOUT" at bounding box center [380, 319] width 235 height 270
click at [454, 317] on span "WORKOUT" at bounding box center [400, 326] width 261 height 249
click at [443, 317] on span "WORKOUT" at bounding box center [354, 300] width 177 height 278
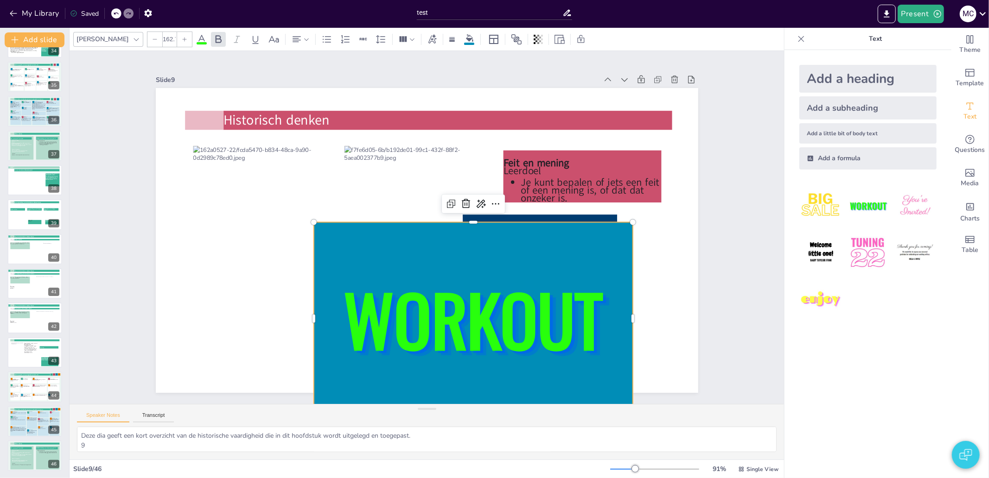
click at [454, 317] on span "WORKOUT" at bounding box center [432, 329] width 279 height 199
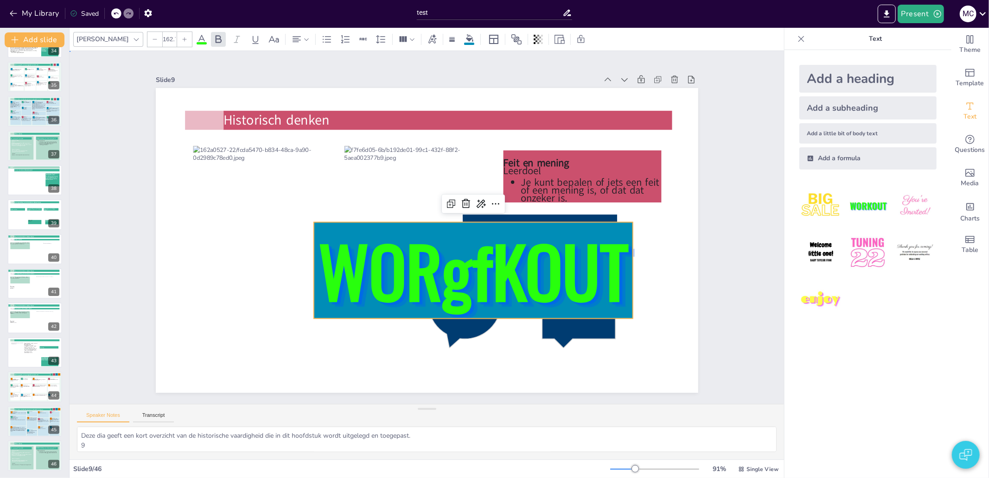
click at [703, 318] on div "Slide 1 Slide 2 HAVO|VWO Memo onderbouw HAVO|VWO Slide 3 De Grieken 2 Slide 4 O…" at bounding box center [427, 227] width 594 height 331
click at [530, 285] on span "WORgfKOUT" at bounding box center [458, 282] width 326 height 193
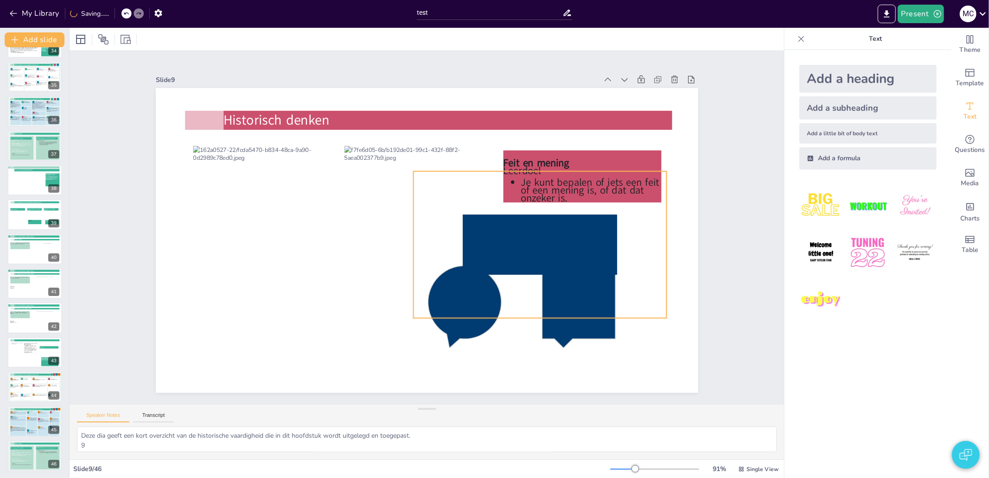
click at [527, 250] on rect at bounding box center [479, 329] width 137 height 158
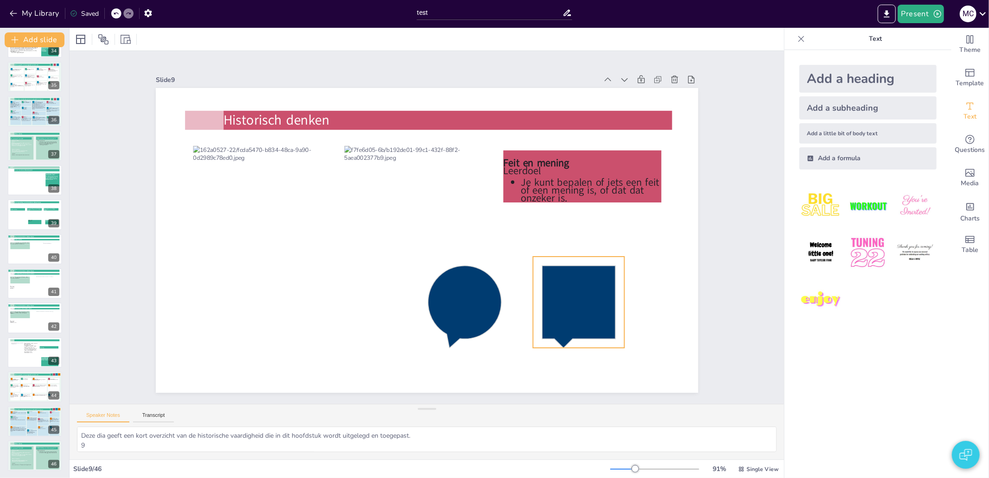
click at [524, 339] on icon at bounding box center [469, 393] width 110 height 109
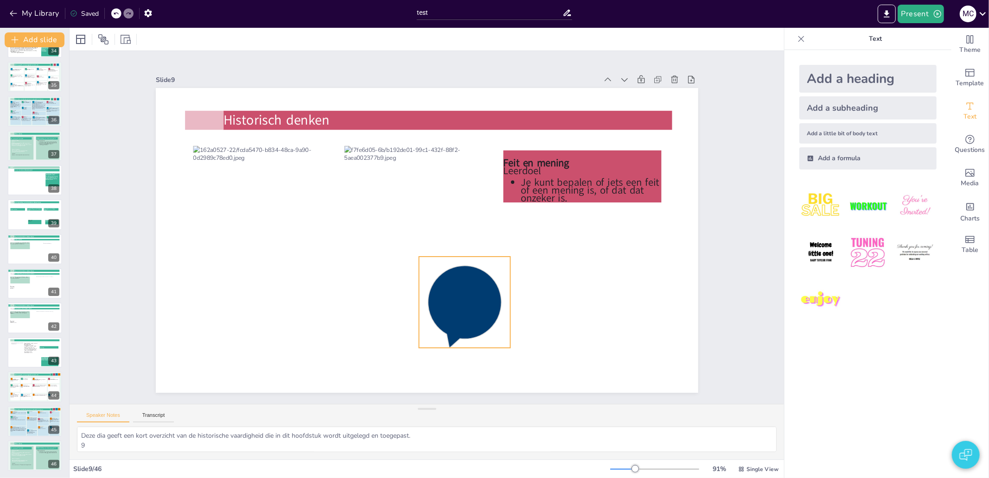
click at [439, 304] on icon at bounding box center [385, 305] width 110 height 108
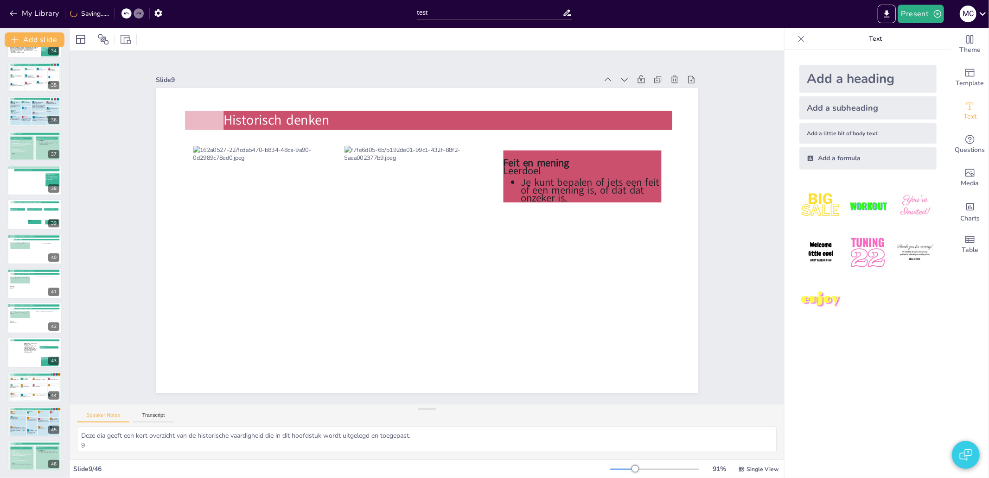
click at [715, 294] on div "Slide 1 Slide 2 HAVO|VWO Memo onderbouw HAVO|VWO Slide 3 De Grieken 2 Slide 4 O…" at bounding box center [426, 227] width 625 height 391
click at [388, 176] on div at bounding box center [428, 209] width 212 height 190
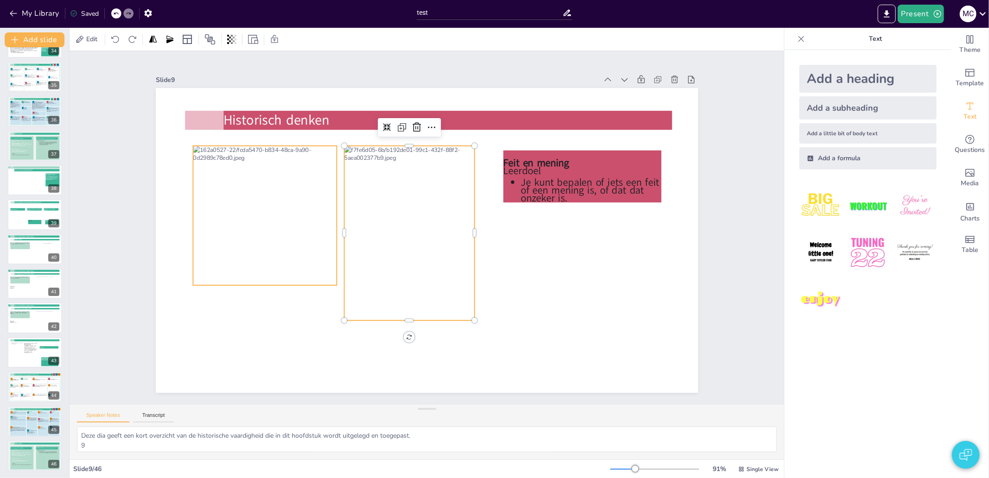
click at [269, 228] on div at bounding box center [276, 166] width 180 height 178
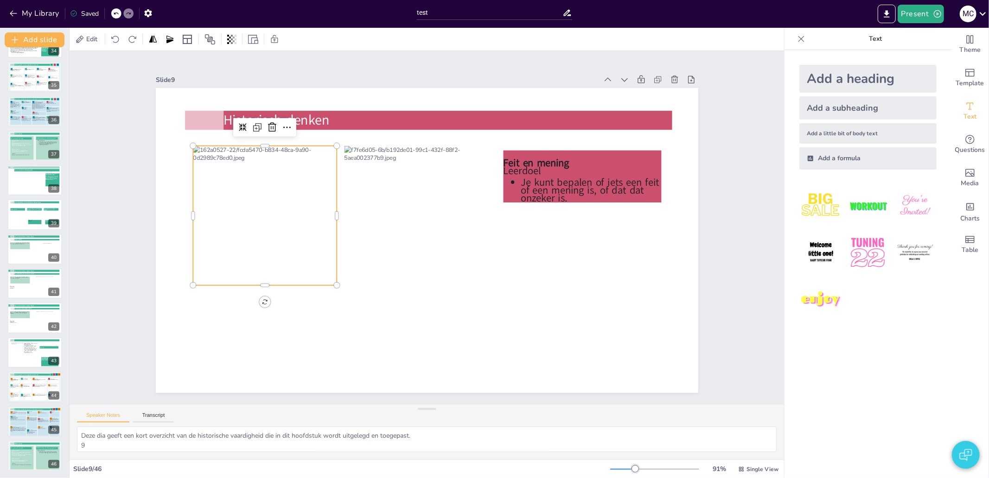
click at [110, 263] on div "Slide 1 Slide 2 HAVO|VWO Memo onderbouw HAVO|VWO Slide 3 De Grieken 2 Slide 4 O…" at bounding box center [426, 227] width 795 height 663
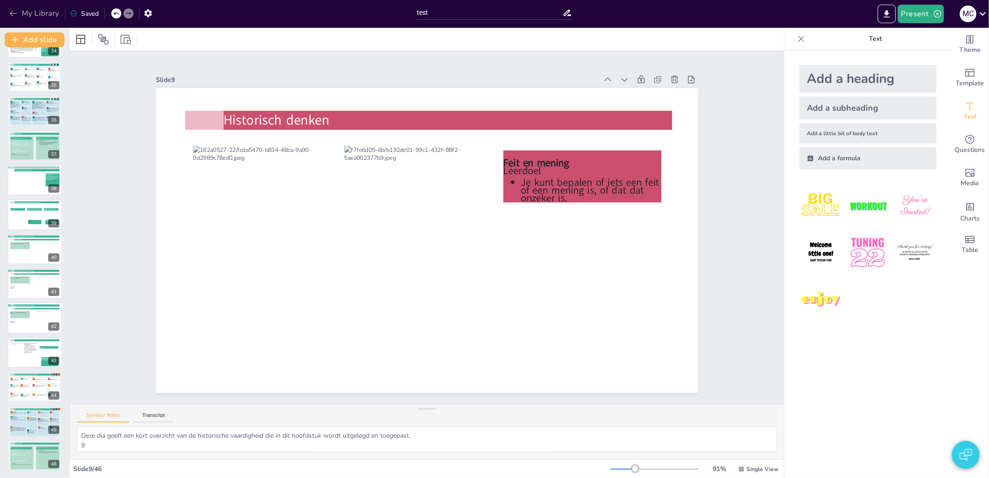
click at [38, 17] on button "My Library" at bounding box center [35, 13] width 56 height 15
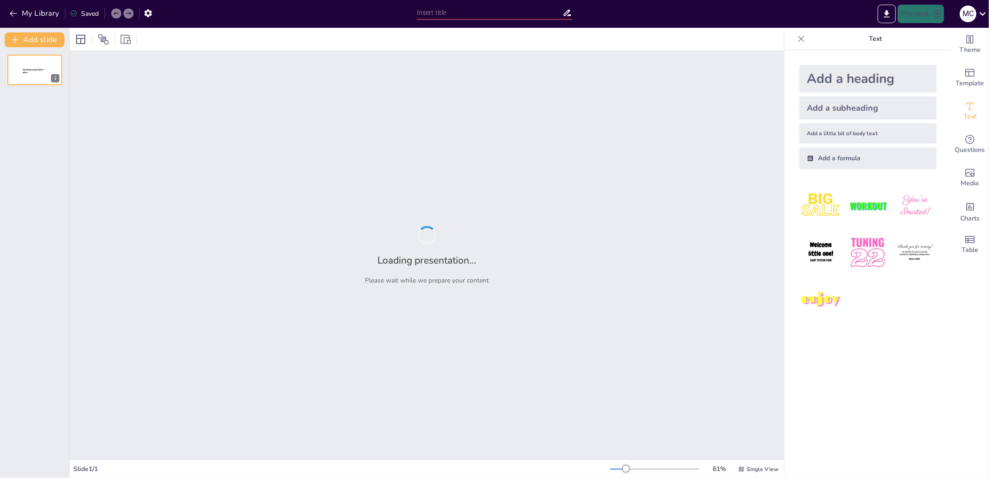
type input "test"
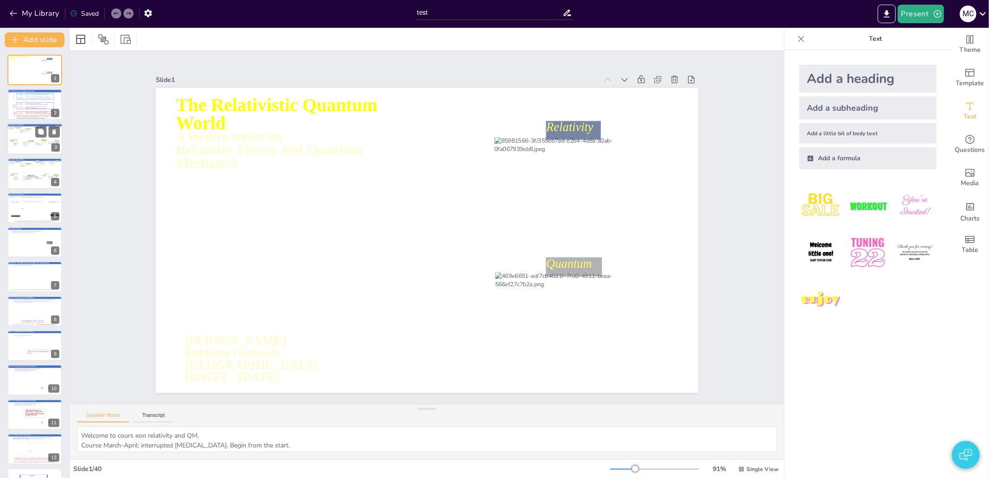
click at [20, 135] on div at bounding box center [23, 133] width 7 height 8
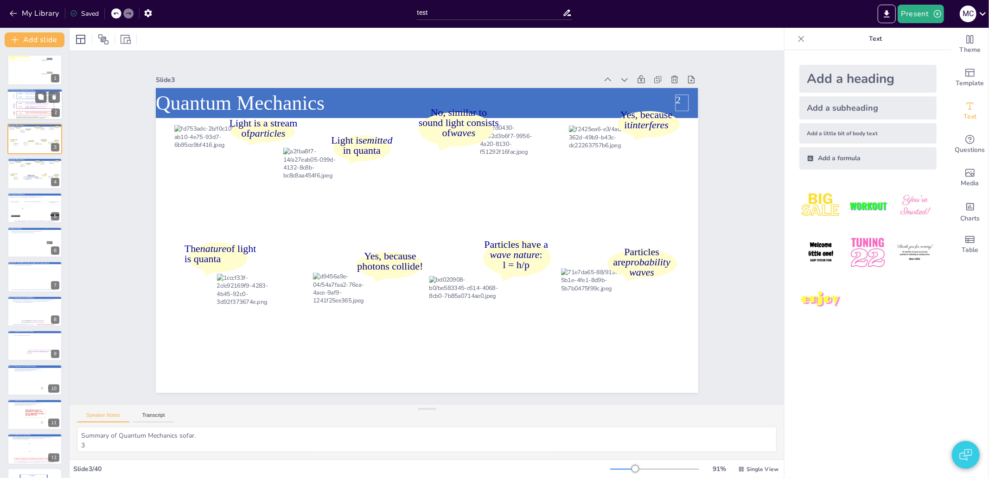
click at [10, 105] on div at bounding box center [35, 105] width 56 height 32
type textarea "Ambitious! 2"
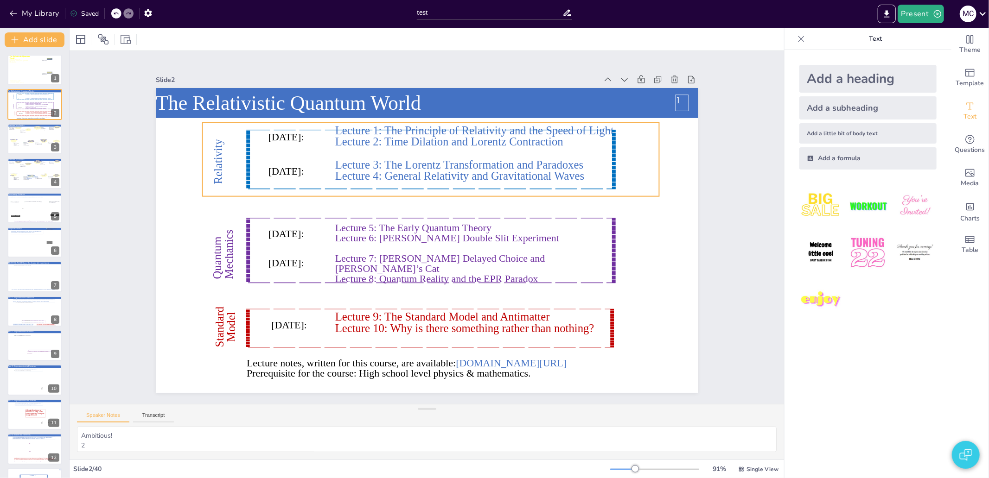
click at [239, 159] on icon at bounding box center [377, 275] width 311 height 288
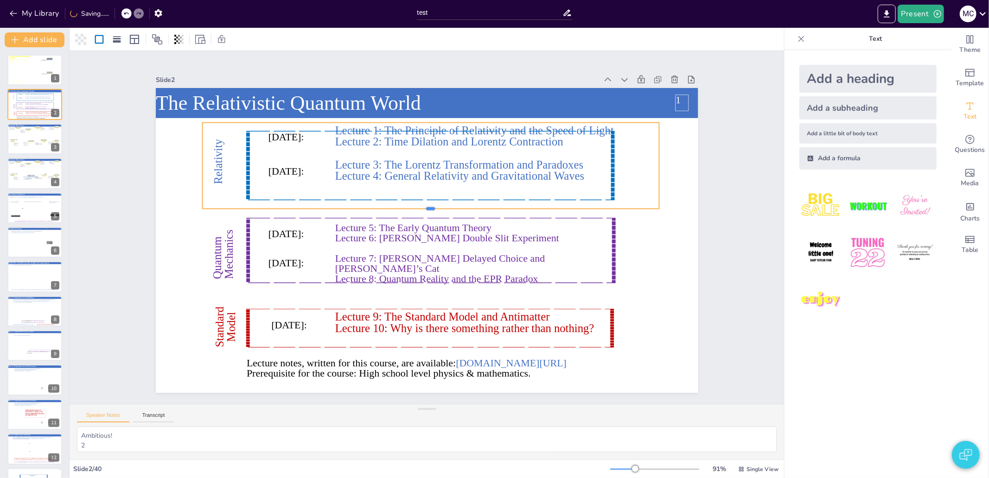
drag, startPoint x: 419, startPoint y: 195, endPoint x: 416, endPoint y: 207, distance: 12.7
click at [416, 209] on div at bounding box center [430, 212] width 457 height 7
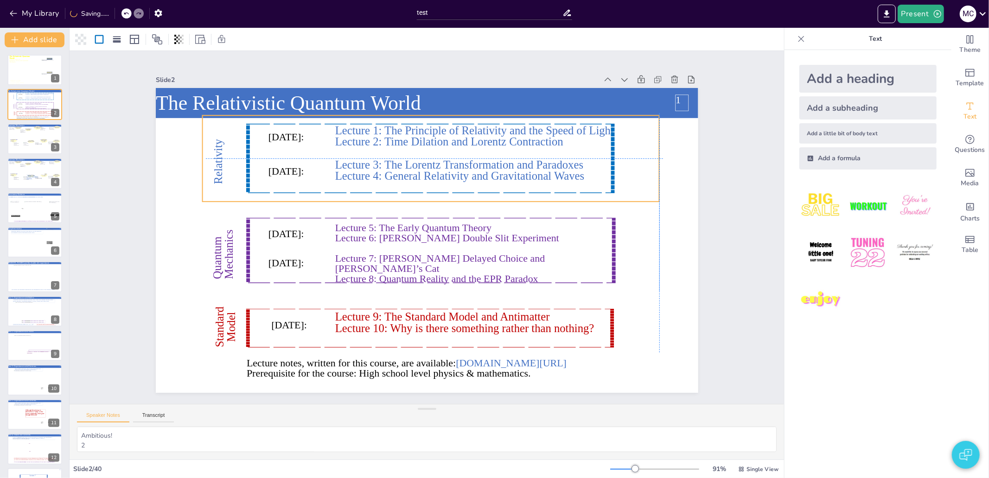
drag, startPoint x: 352, startPoint y: 192, endPoint x: 356, endPoint y: 183, distance: 10.4
click at [356, 183] on icon at bounding box center [445, 160] width 372 height 143
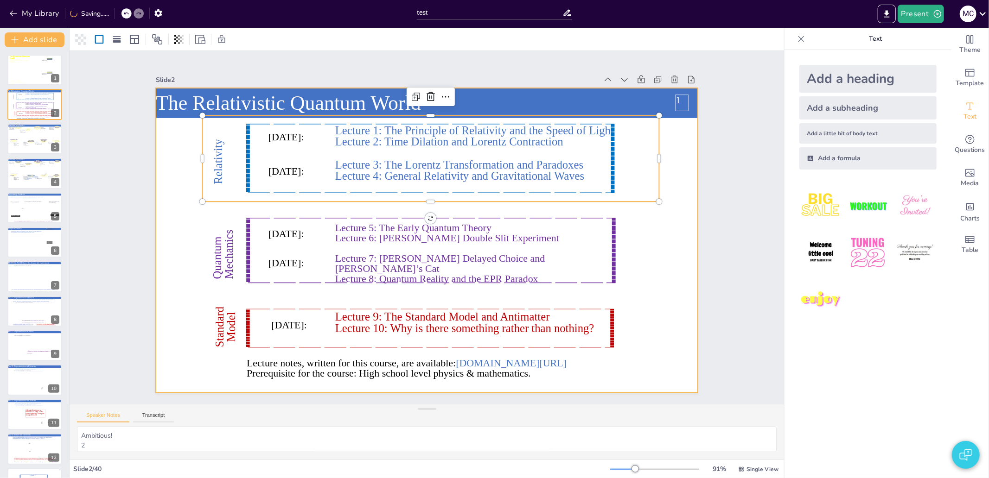
click at [165, 205] on div at bounding box center [414, 221] width 499 height 619
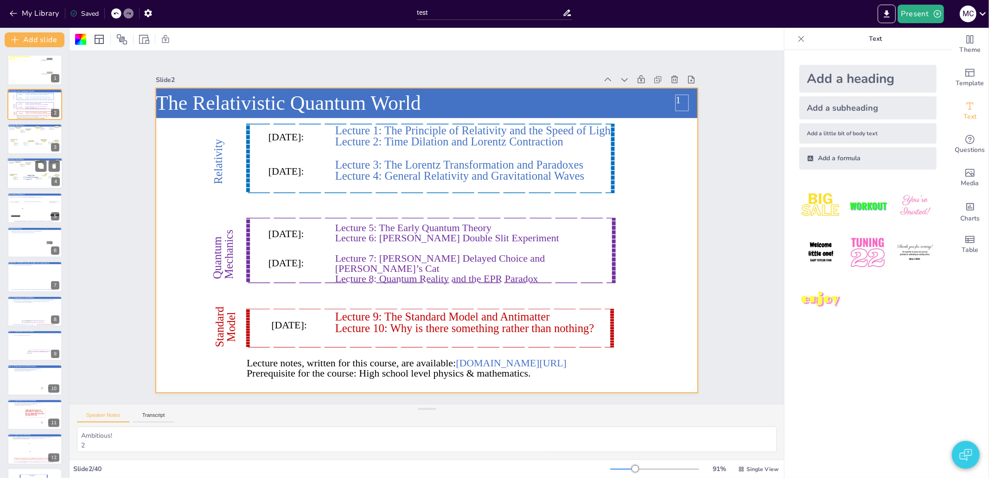
click at [34, 171] on rect at bounding box center [34, 172] width 19 height 3
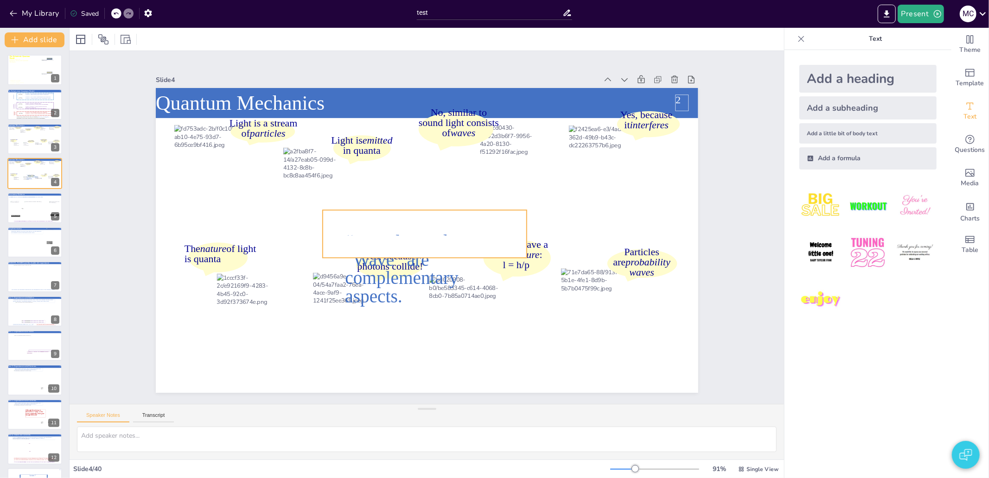
click at [401, 232] on rect at bounding box center [433, 227] width 97 height 176
click at [371, 284] on span "complementary aspects." at bounding box center [384, 268] width 120 height 54
click at [406, 275] on span "complementary aspects." at bounding box center [371, 253] width 114 height 83
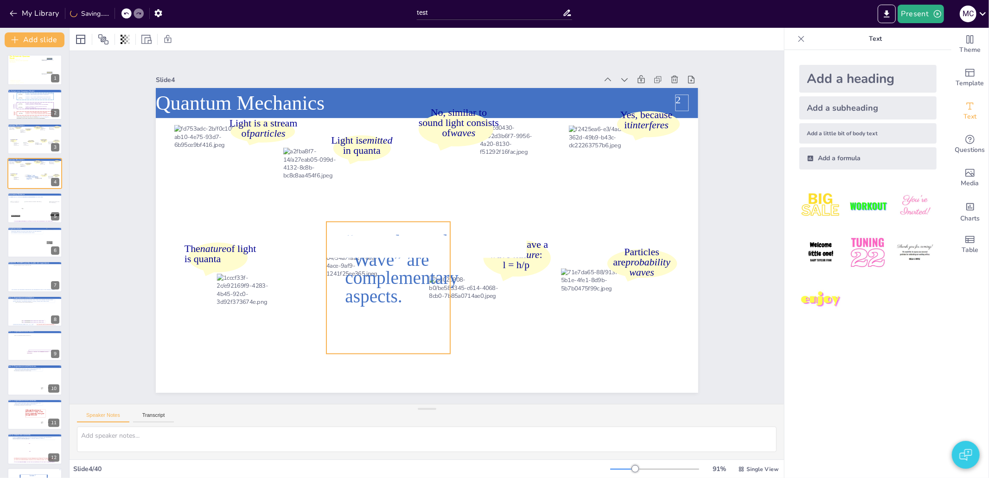
drag, startPoint x: 383, startPoint y: 290, endPoint x: 397, endPoint y: 263, distance: 30.1
click at [397, 263] on div "“Particle” and “Wave” are complementary aspects." at bounding box center [392, 250] width 152 height 171
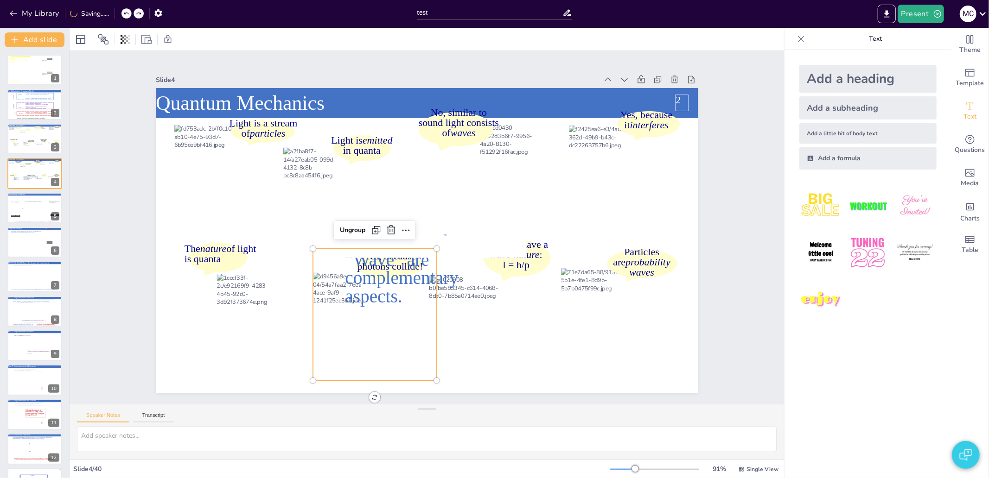
click at [404, 213] on span "complementary aspects." at bounding box center [417, 164] width 103 height 97
click at [444, 277] on span "complementary aspects." at bounding box center [401, 287] width 113 height 38
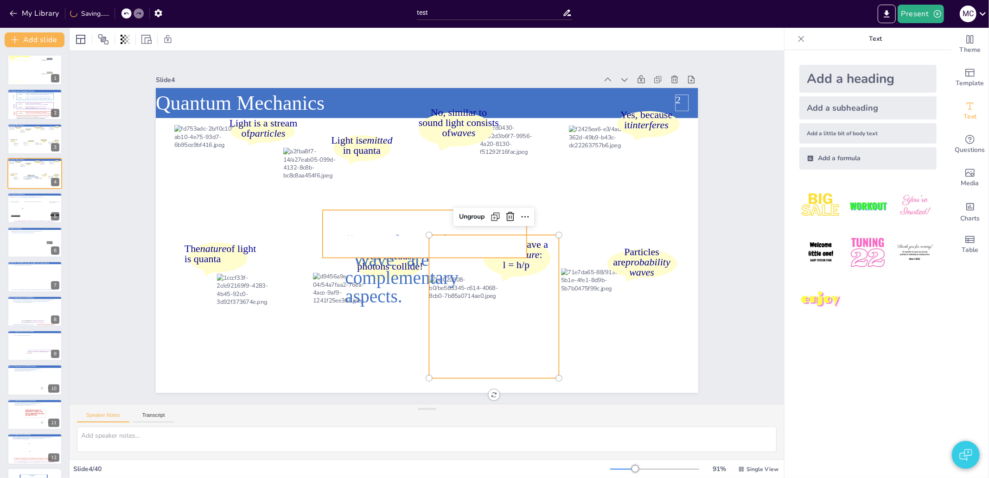
click at [403, 251] on rect at bounding box center [420, 225] width 44 height 183
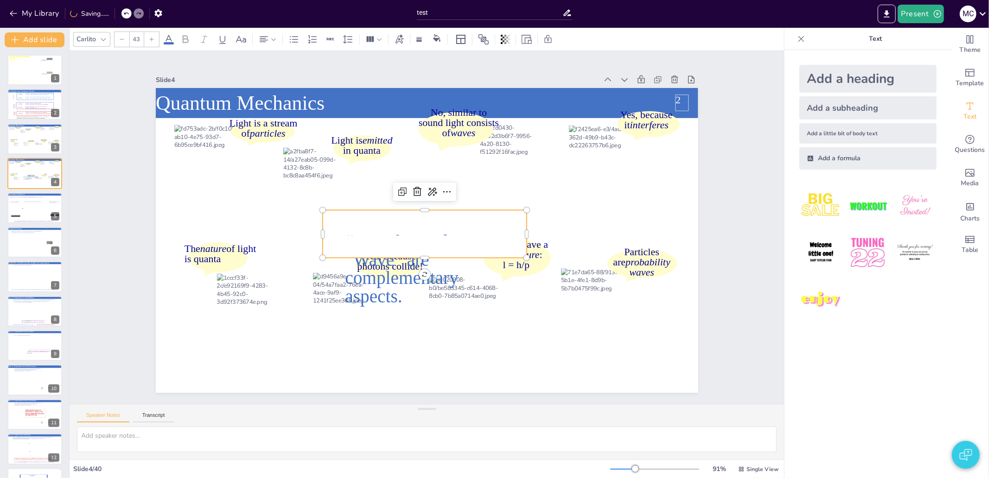
click at [400, 268] on span "complementary aspects." at bounding box center [401, 287] width 113 height 38
click at [362, 285] on span "complementary aspects." at bounding box center [371, 253] width 114 height 83
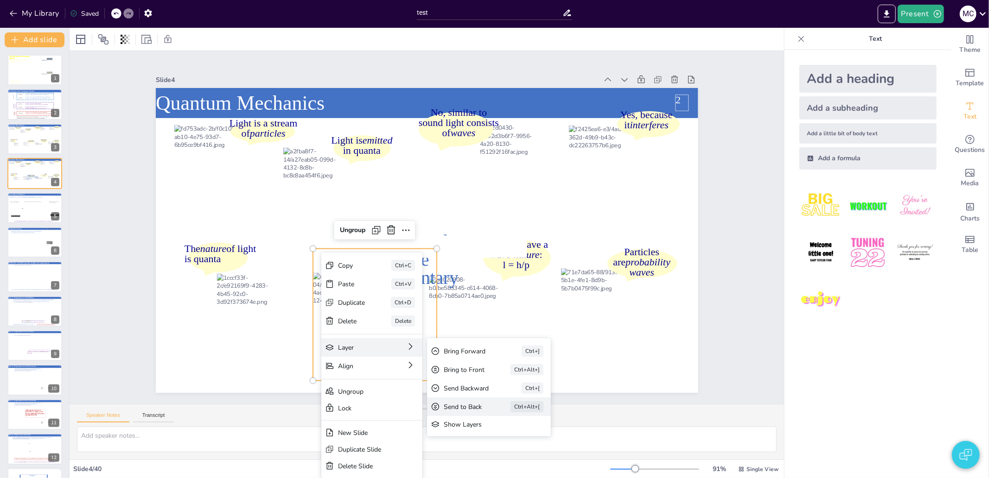
click at [451, 469] on div "Send to Back" at bounding box center [430, 481] width 41 height 25
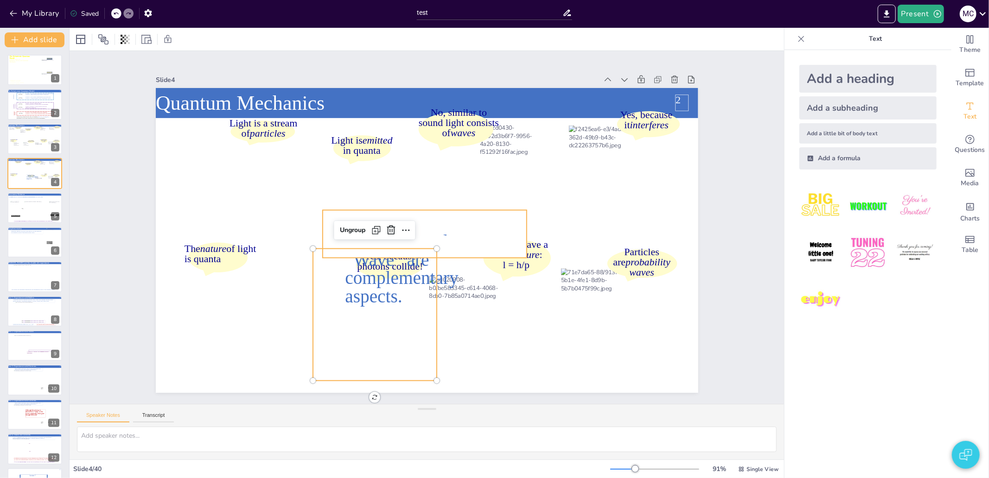
click at [371, 279] on span "complementary aspects." at bounding box center [389, 274] width 119 height 49
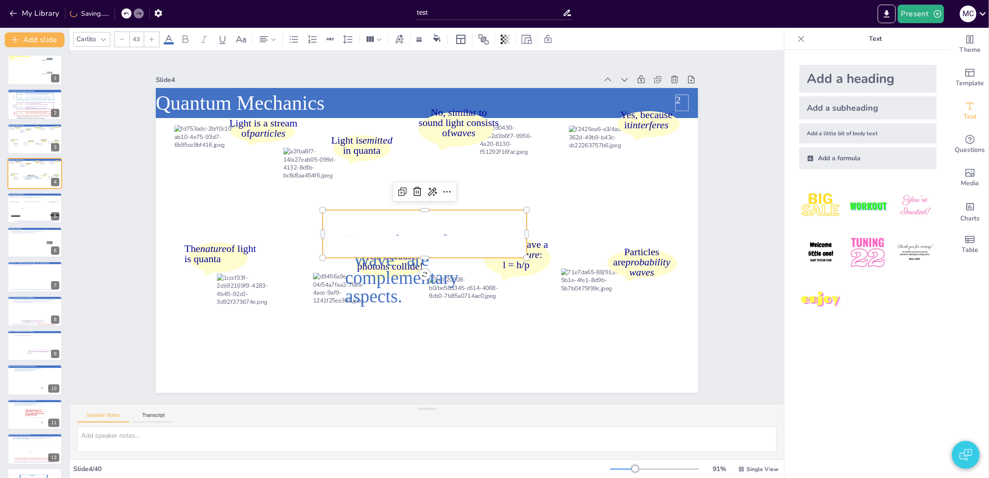
click at [389, 279] on span "complementary aspects." at bounding box center [361, 225] width 81 height 112
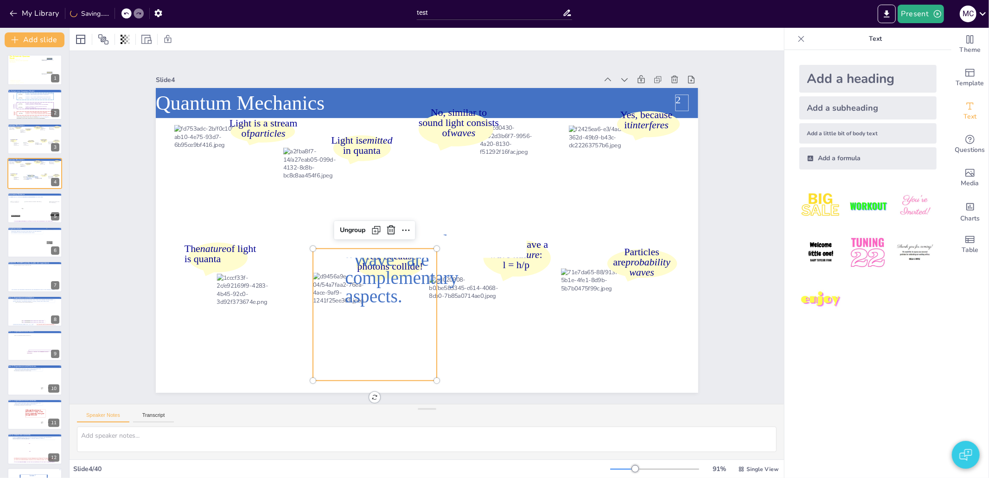
click at [377, 259] on span "complementary aspects." at bounding box center [367, 202] width 38 height 113
drag, startPoint x: 369, startPoint y: 283, endPoint x: 371, endPoint y: 293, distance: 10.3
click at [371, 293] on span "complementary aspects." at bounding box center [401, 287] width 113 height 38
click at [396, 238] on rect at bounding box center [425, 234] width 182 height 25
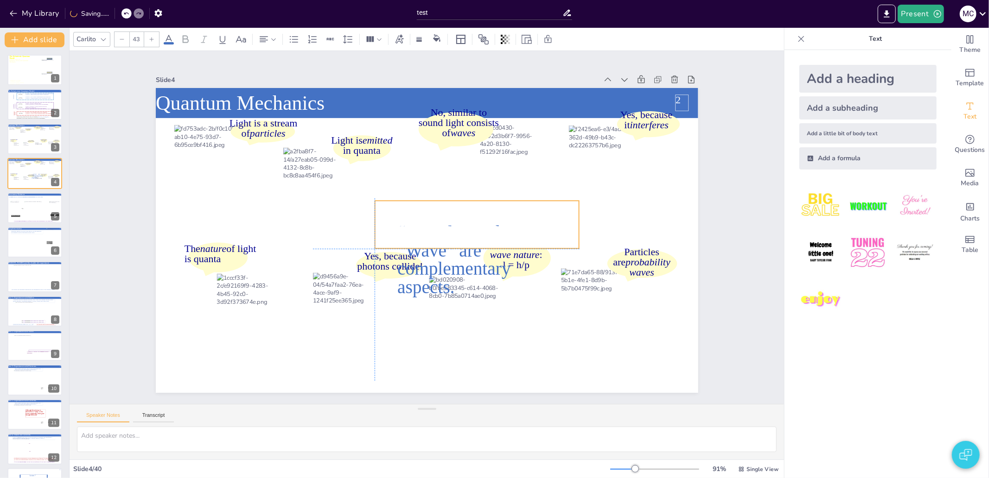
drag, startPoint x: 393, startPoint y: 226, endPoint x: 445, endPoint y: 214, distance: 54.2
click at [445, 214] on rect at bounding box center [449, 272] width 97 height 176
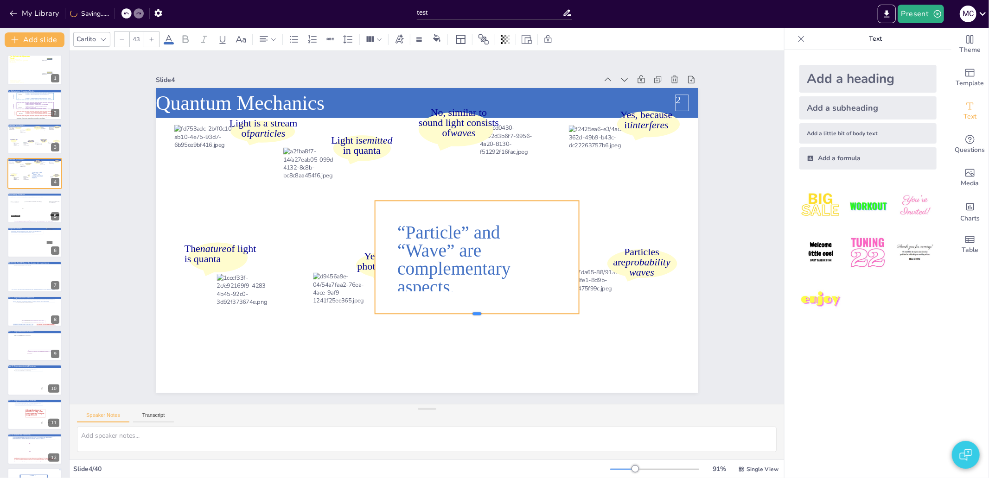
drag, startPoint x: 469, startPoint y: 246, endPoint x: 450, endPoint y: 311, distance: 67.9
click at [450, 311] on div at bounding box center [425, 331] width 180 height 108
click at [470, 223] on icon at bounding box center [469, 266] width 223 height 153
click at [465, 211] on rect at bounding box center [428, 169] width 170 height 203
click at [465, 211] on rect at bounding box center [473, 262] width 190 height 109
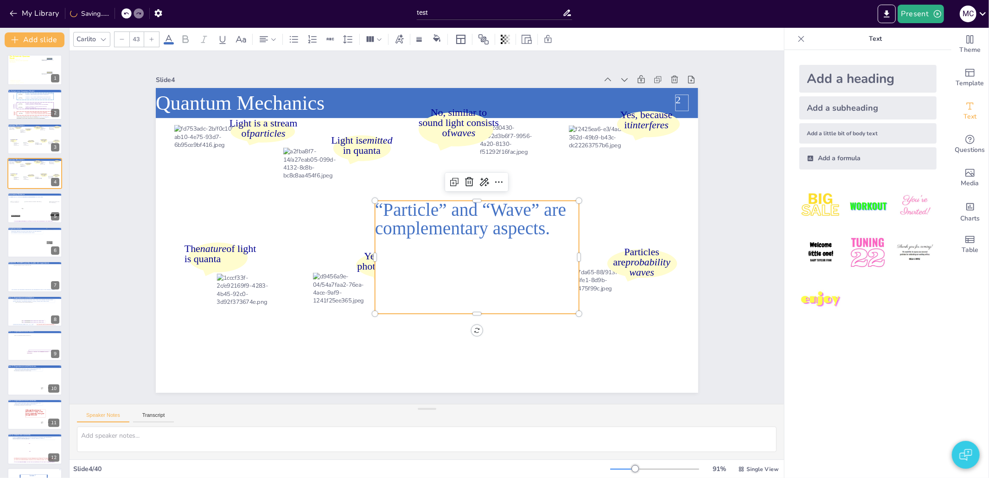
click at [452, 230] on span "complementary aspects." at bounding box center [462, 232] width 176 height 38
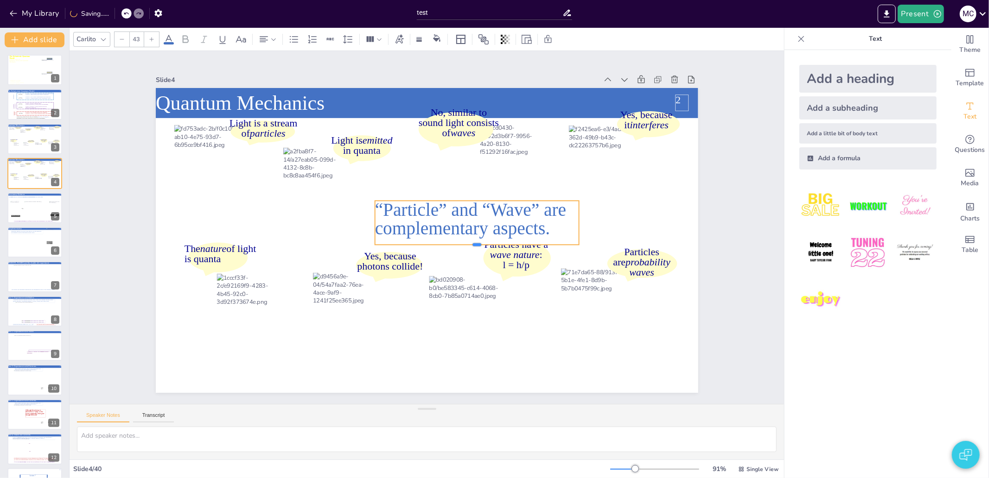
drag, startPoint x: 470, startPoint y: 311, endPoint x: 443, endPoint y: 218, distance: 97.0
click at [449, 245] on div at bounding box center [477, 248] width 204 height 7
click at [442, 216] on span "complementary aspects." at bounding box center [451, 253] width 143 height 132
click at [720, 239] on div "Slide 1 A lecture series on Relativity Theory and Quantum Mechanics The Relativ…" at bounding box center [426, 228] width 747 height 426
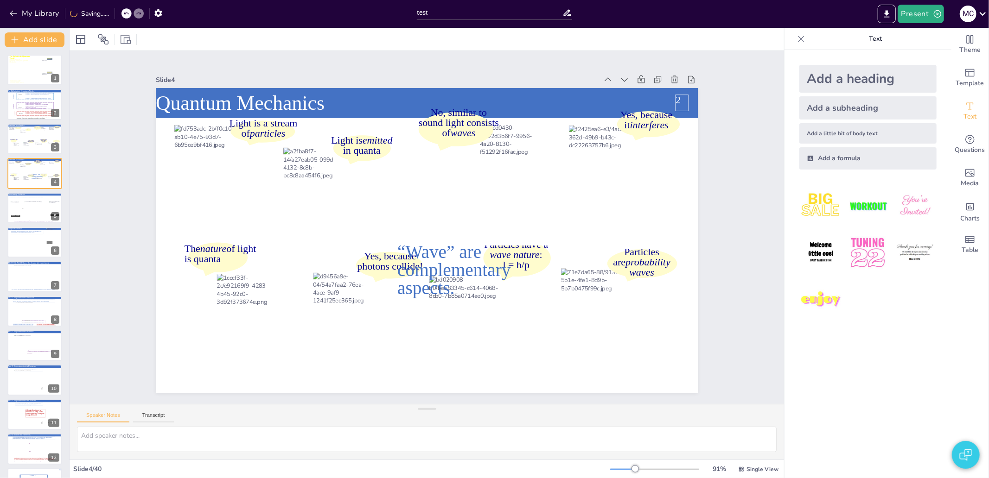
click at [722, 231] on div "Slide 1 A lecture series on Relativity Theory and Quantum Mechanics The Relativ…" at bounding box center [427, 227] width 796 height 613
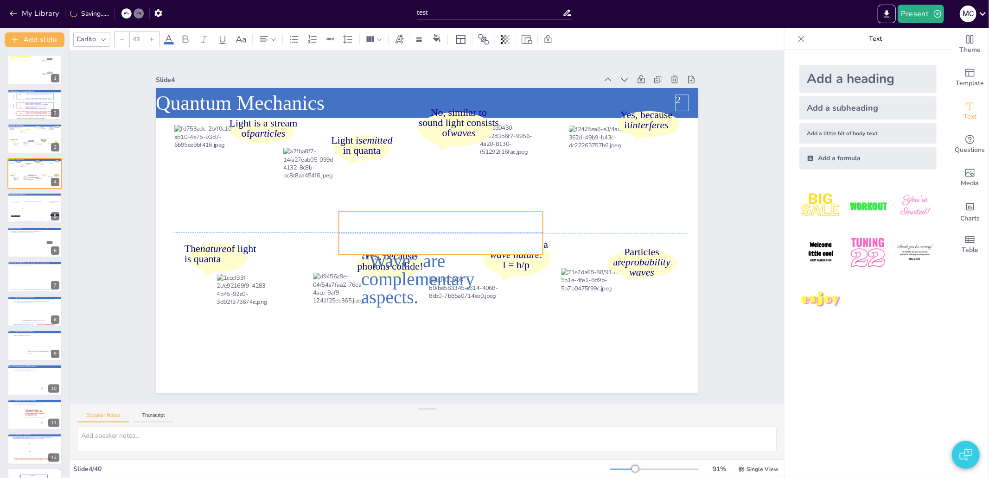
drag, startPoint x: 445, startPoint y: 218, endPoint x: 409, endPoint y: 225, distance: 36.7
click at [409, 225] on rect at bounding box center [412, 229] width 168 height 109
click at [38, 212] on div at bounding box center [36, 209] width 24 height 17
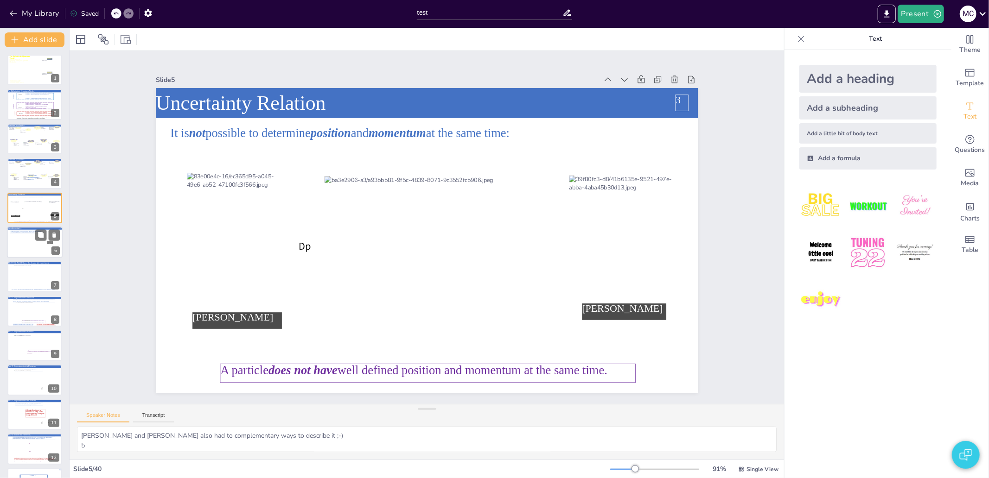
click at [27, 251] on div at bounding box center [35, 243] width 56 height 32
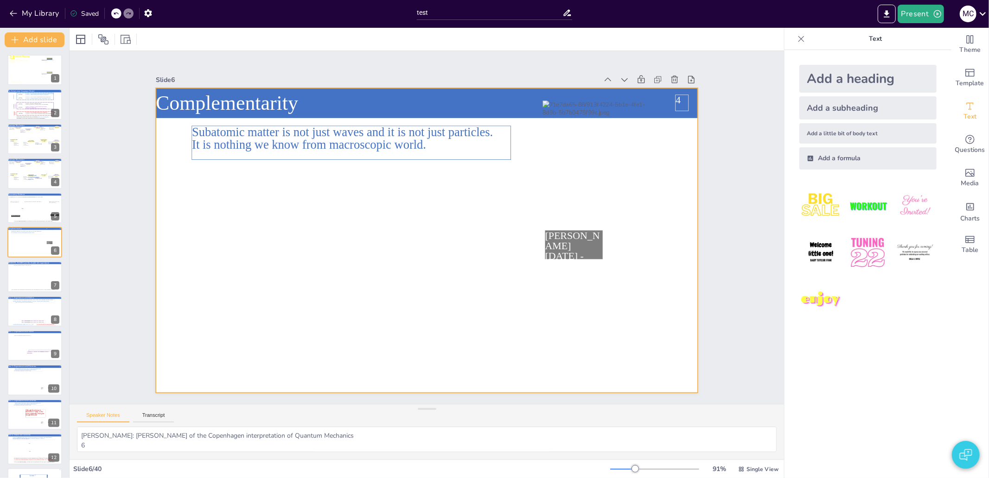
click at [291, 297] on div at bounding box center [421, 239] width 619 height 499
click at [285, 337] on div at bounding box center [423, 239] width 610 height 457
click at [209, 261] on div at bounding box center [414, 225] width 411 height 594
click at [246, 298] on div at bounding box center [419, 238] width 618 height 565
click at [305, 337] on div at bounding box center [420, 238] width 622 height 535
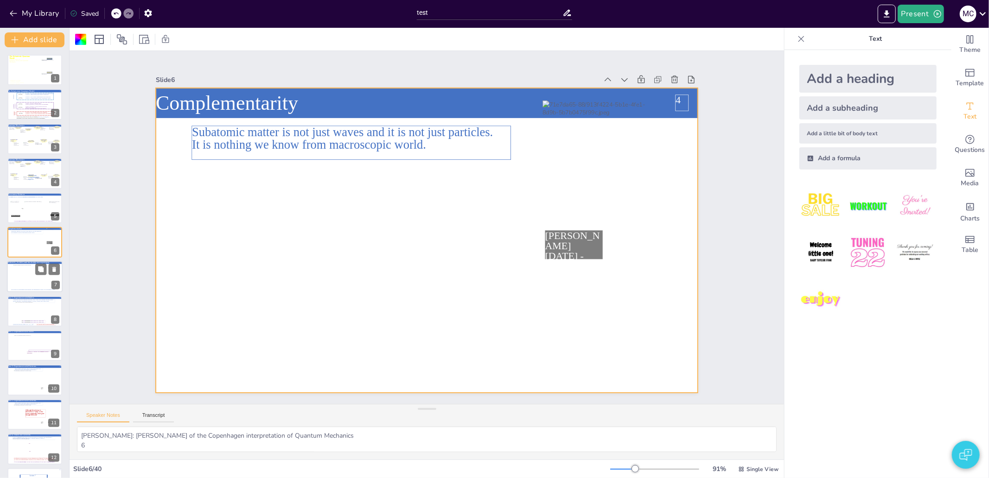
click at [12, 276] on div at bounding box center [35, 277] width 56 height 32
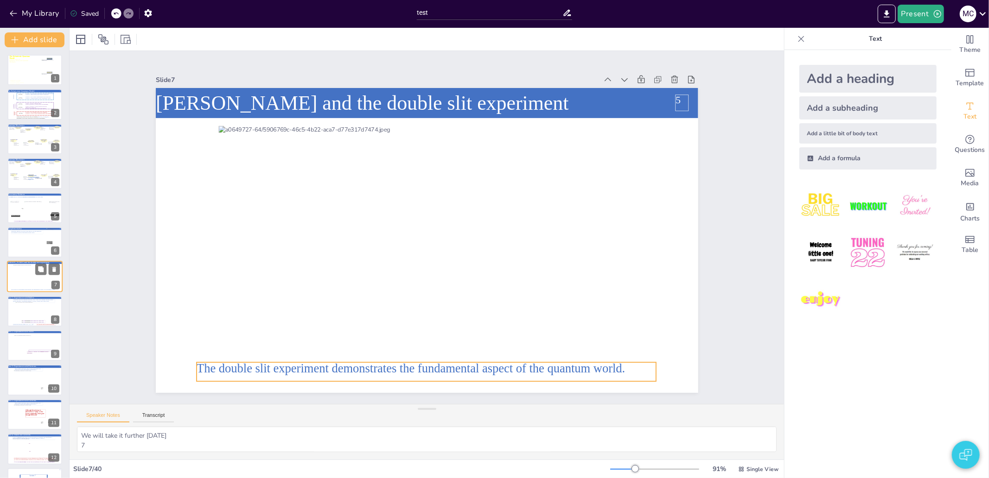
scroll to position [14, 0]
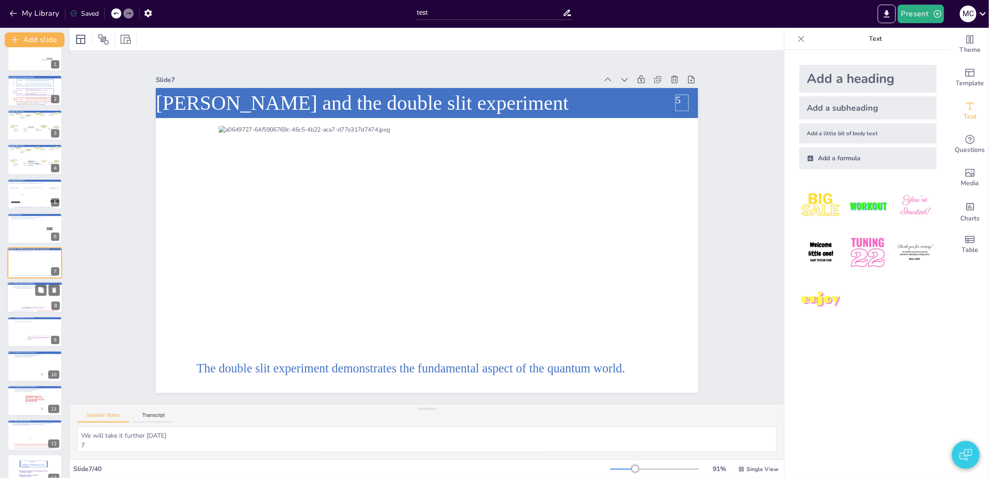
click at [21, 307] on icon at bounding box center [33, 307] width 25 height 3
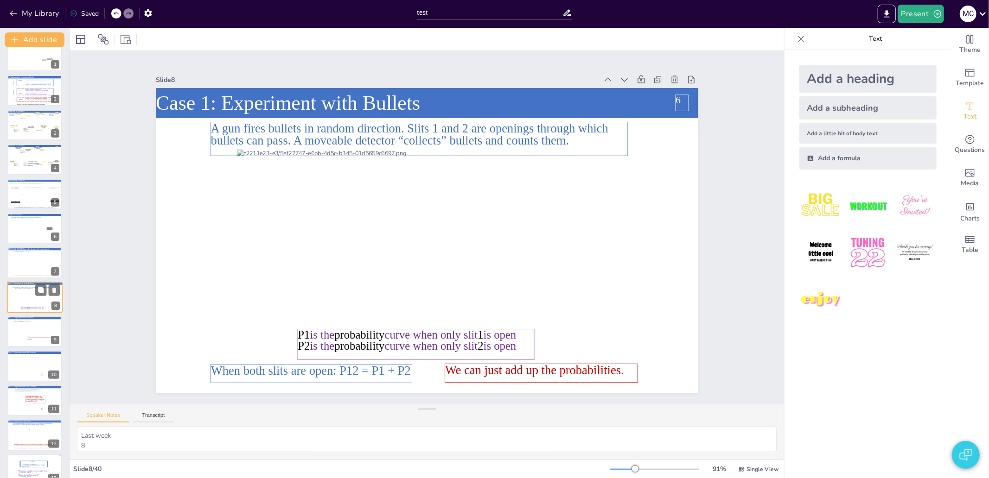
scroll to position [48, 0]
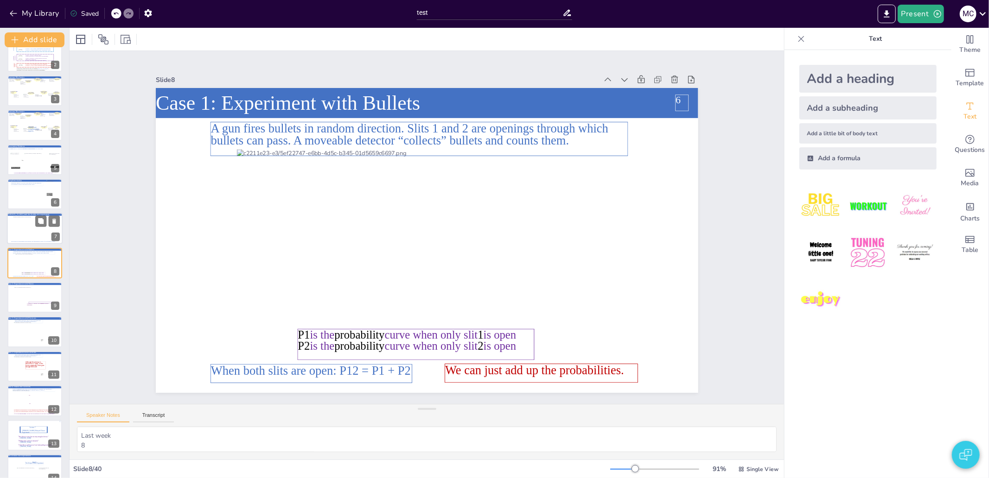
click at [28, 231] on div at bounding box center [34, 229] width 42 height 24
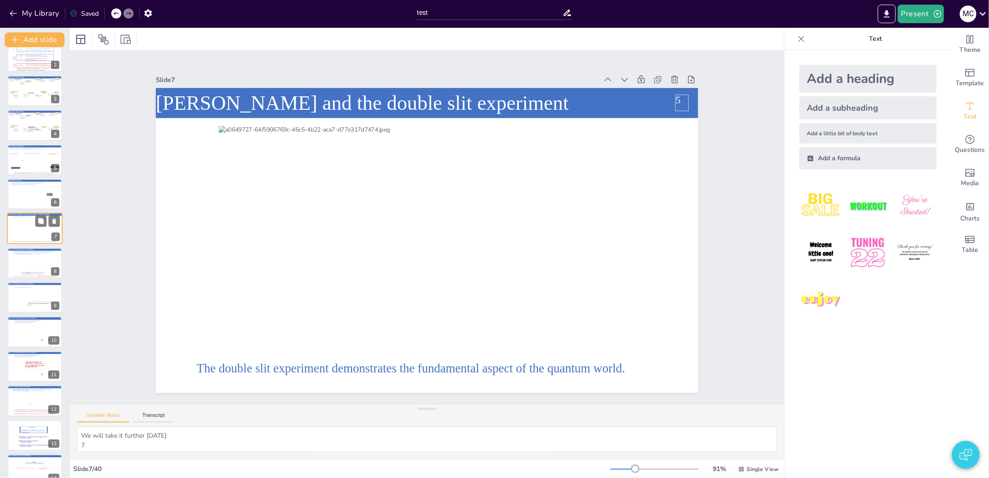
scroll to position [14, 0]
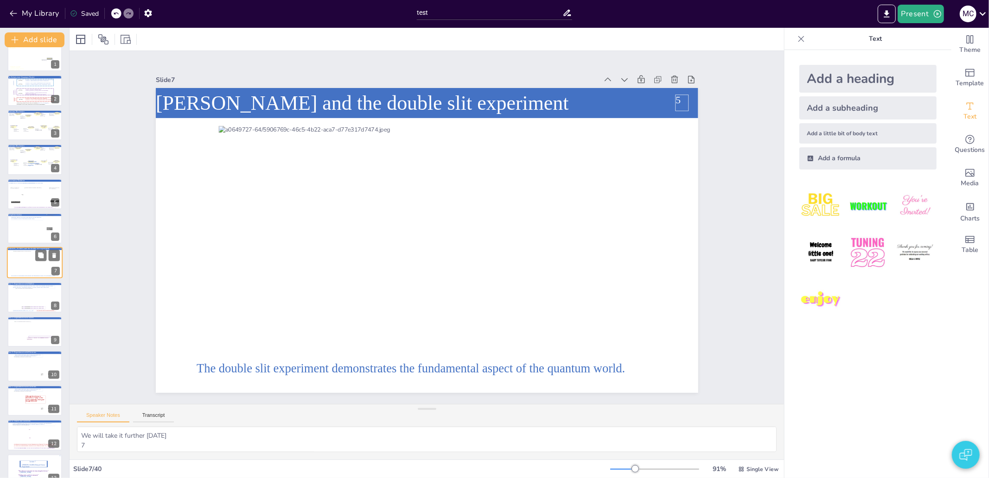
click at [28, 231] on div at bounding box center [34, 228] width 55 height 31
type textarea "Niels Bohr: Nestor of the Copenhagen interpretation of Quantum Mechanics 6"
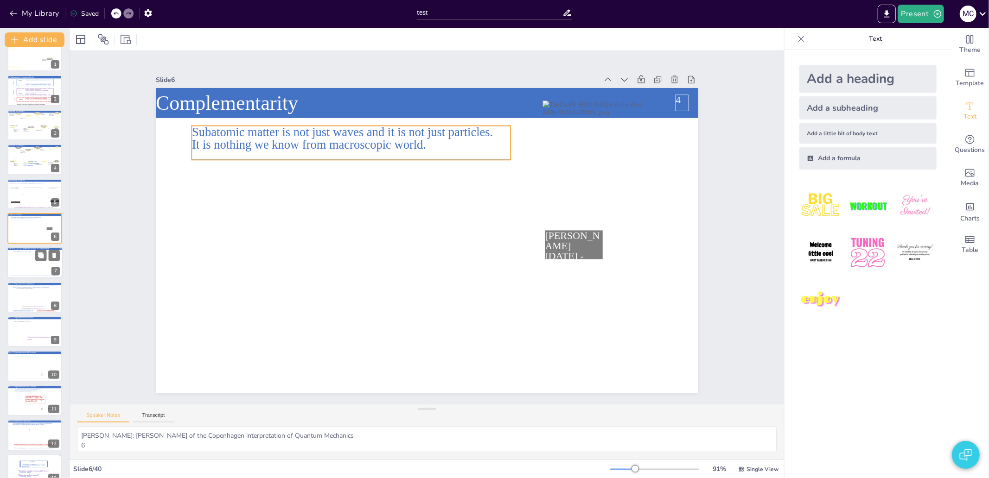
scroll to position [0, 0]
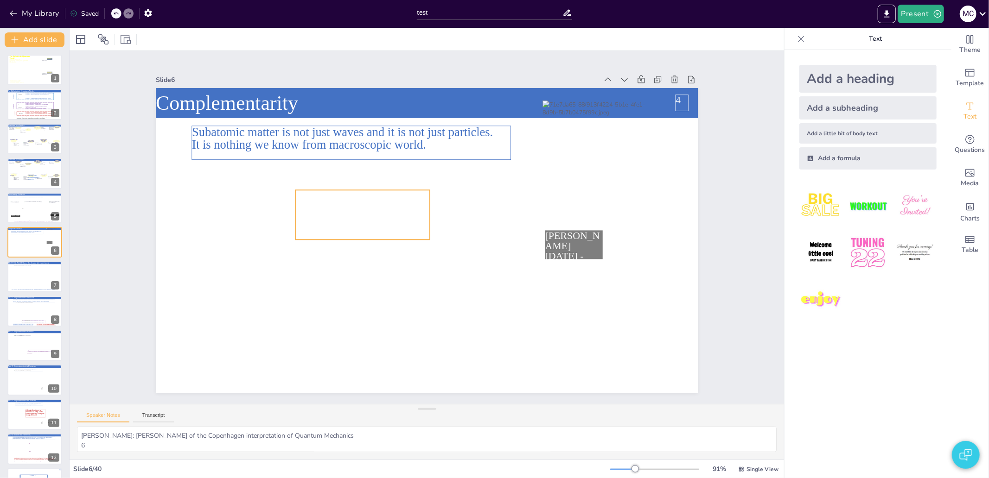
click at [321, 216] on div at bounding box center [396, 165] width 151 height 147
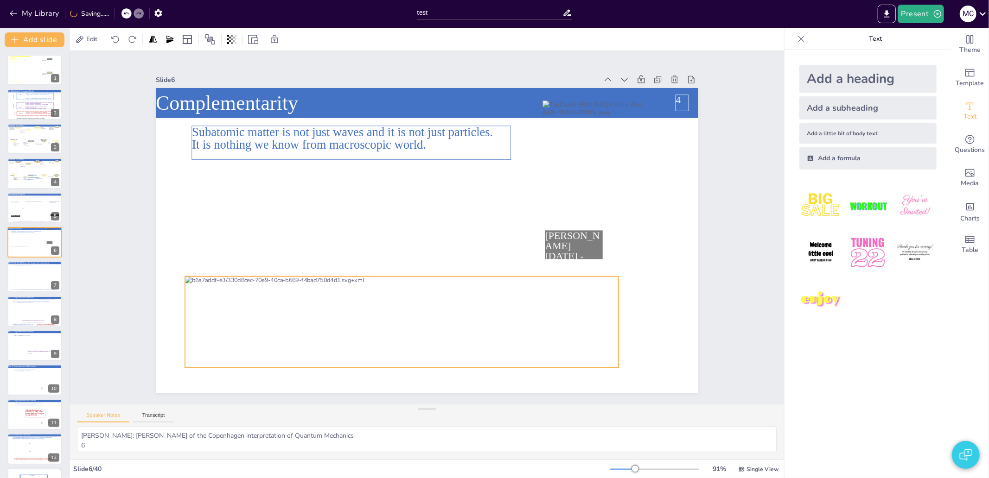
drag, startPoint x: 332, startPoint y: 280, endPoint x: 307, endPoint y: 362, distance: 85.3
click at [307, 362] on div at bounding box center [391, 319] width 441 height 136
click at [330, 298] on div at bounding box center [365, 304] width 433 height 260
click at [330, 298] on div at bounding box center [402, 322] width 434 height 91
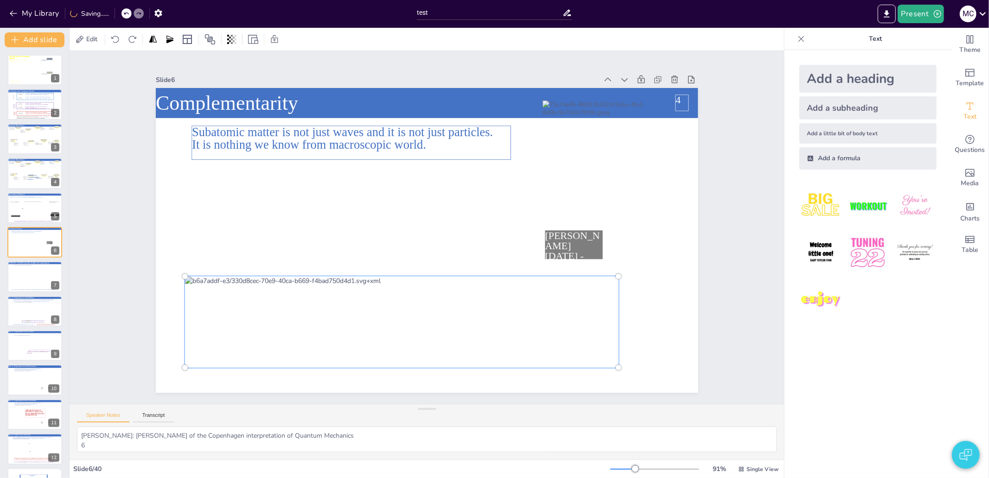
click at [324, 303] on div at bounding box center [401, 322] width 445 height 102
click at [296, 302] on div at bounding box center [365, 303] width 448 height 274
click at [296, 302] on div at bounding box center [373, 309] width 455 height 235
click at [296, 302] on div at bounding box center [391, 319] width 453 height 148
drag, startPoint x: 121, startPoint y: 281, endPoint x: 255, endPoint y: 310, distance: 136.9
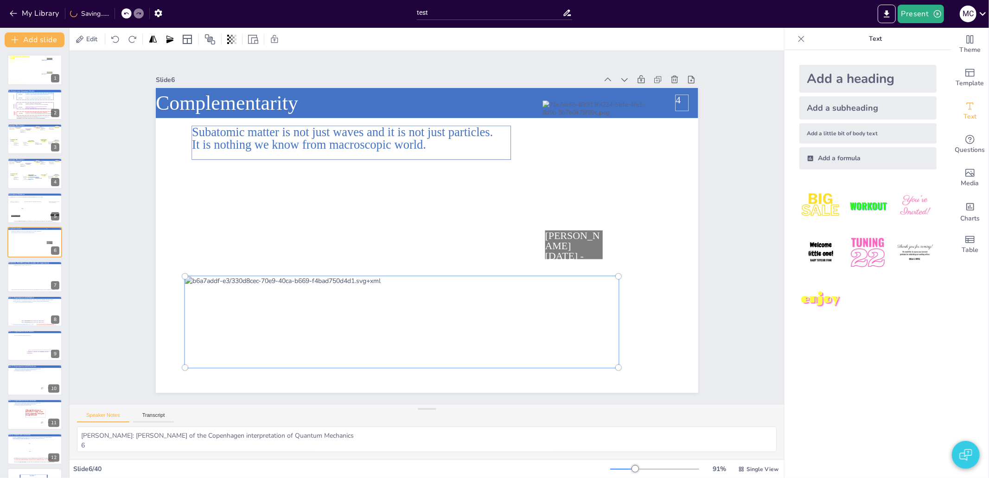
click at [121, 284] on div "Slide 1 A lecture series on Relativity Theory and Quantum Mechanics The Relativ…" at bounding box center [426, 227] width 747 height 426
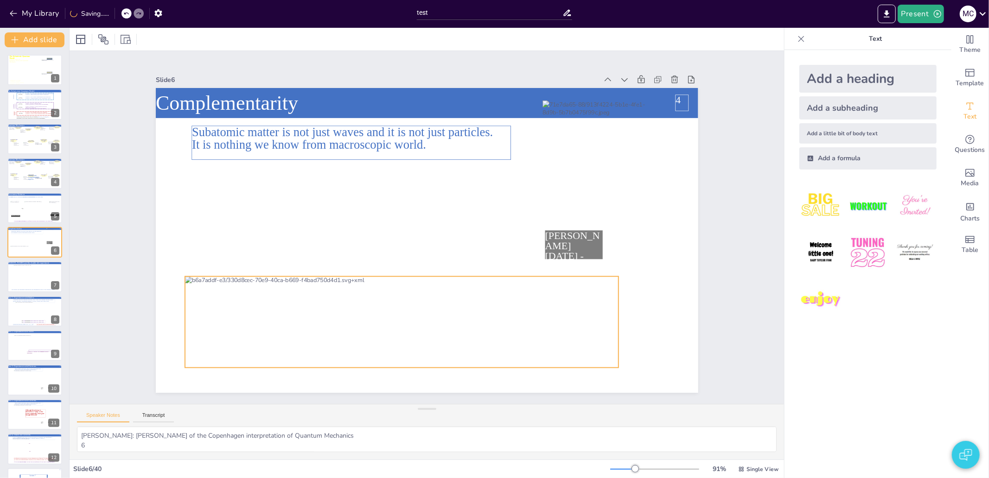
click at [271, 310] on div at bounding box center [402, 322] width 434 height 91
click at [383, 295] on div at bounding box center [391, 319] width 441 height 136
click at [519, 323] on div at bounding box center [340, 272] width 358 height 383
click at [536, 323] on div at bounding box center [358, 297] width 421 height 296
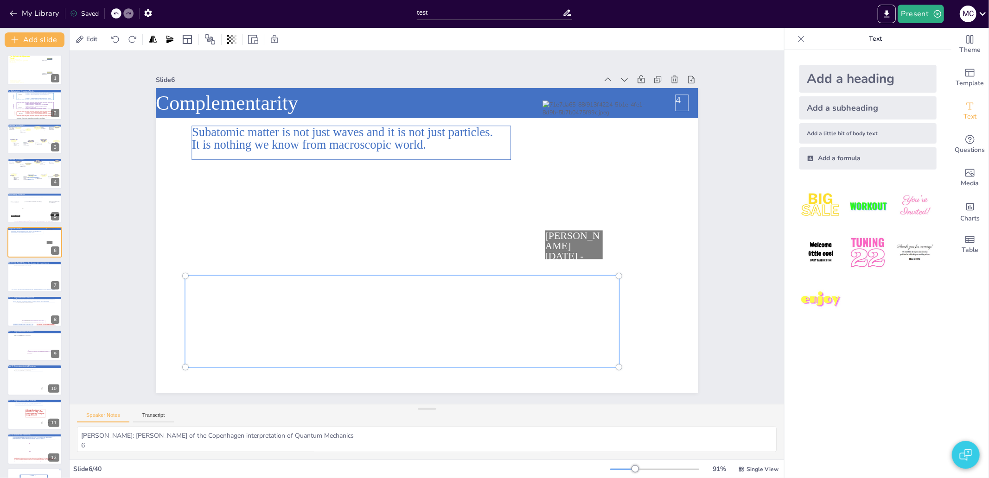
click at [524, 292] on div at bounding box center [392, 318] width 453 height 148
click at [524, 292] on div at bounding box center [402, 322] width 445 height 102
click at [496, 296] on div at bounding box center [402, 322] width 445 height 102
click at [496, 296] on div at bounding box center [392, 318] width 453 height 148
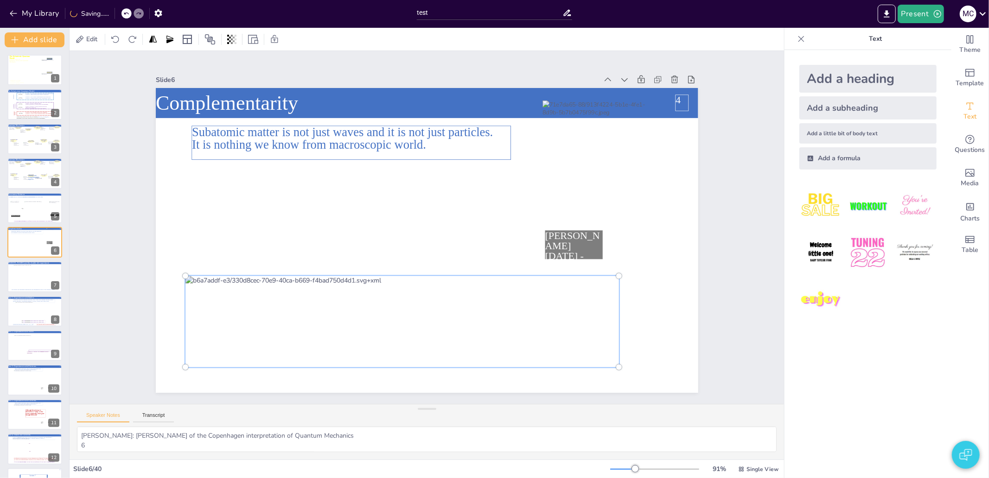
drag, startPoint x: 493, startPoint y: 301, endPoint x: 506, endPoint y: 324, distance: 26.6
click at [508, 322] on div at bounding box center [392, 319] width 453 height 148
drag, startPoint x: 223, startPoint y: 334, endPoint x: 308, endPoint y: 322, distance: 86.1
click at [307, 322] on div at bounding box center [392, 318] width 453 height 148
click at [734, 282] on div "Slide 1 A lecture series on Relativity Theory and Quantum Mechanics The Relativ…" at bounding box center [426, 227] width 788 height 557
